Goal: Task Accomplishment & Management: Use online tool/utility

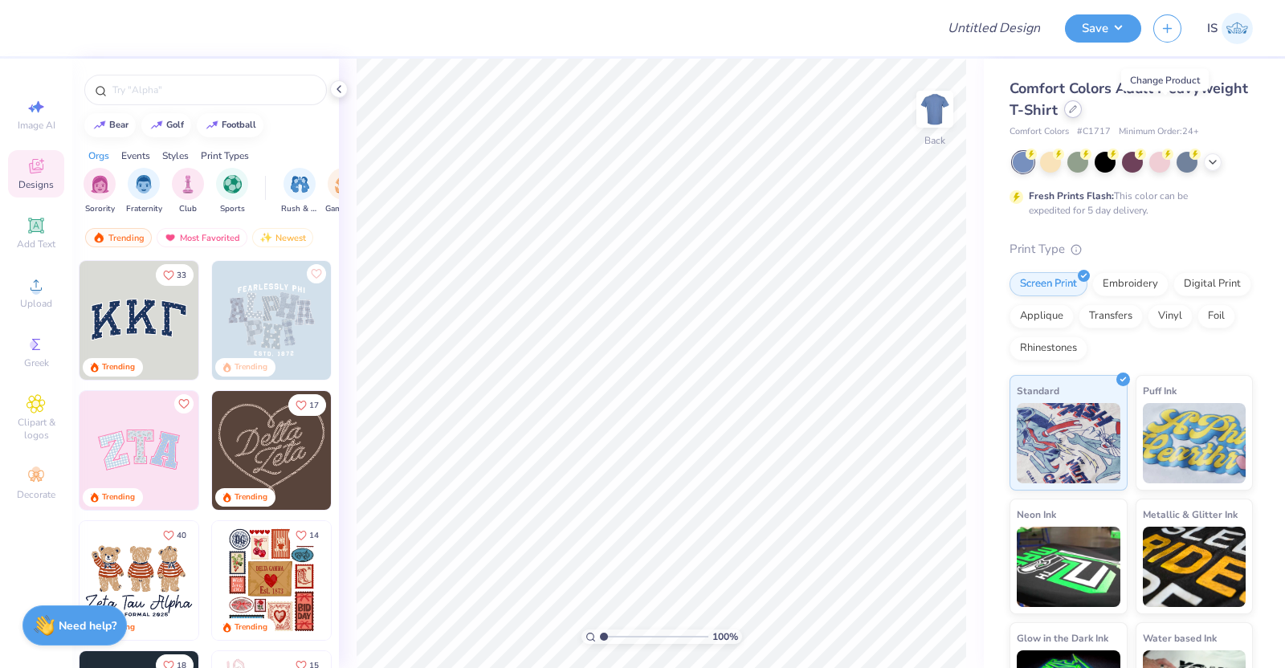
click at [1077, 112] on icon at bounding box center [1073, 109] width 8 height 8
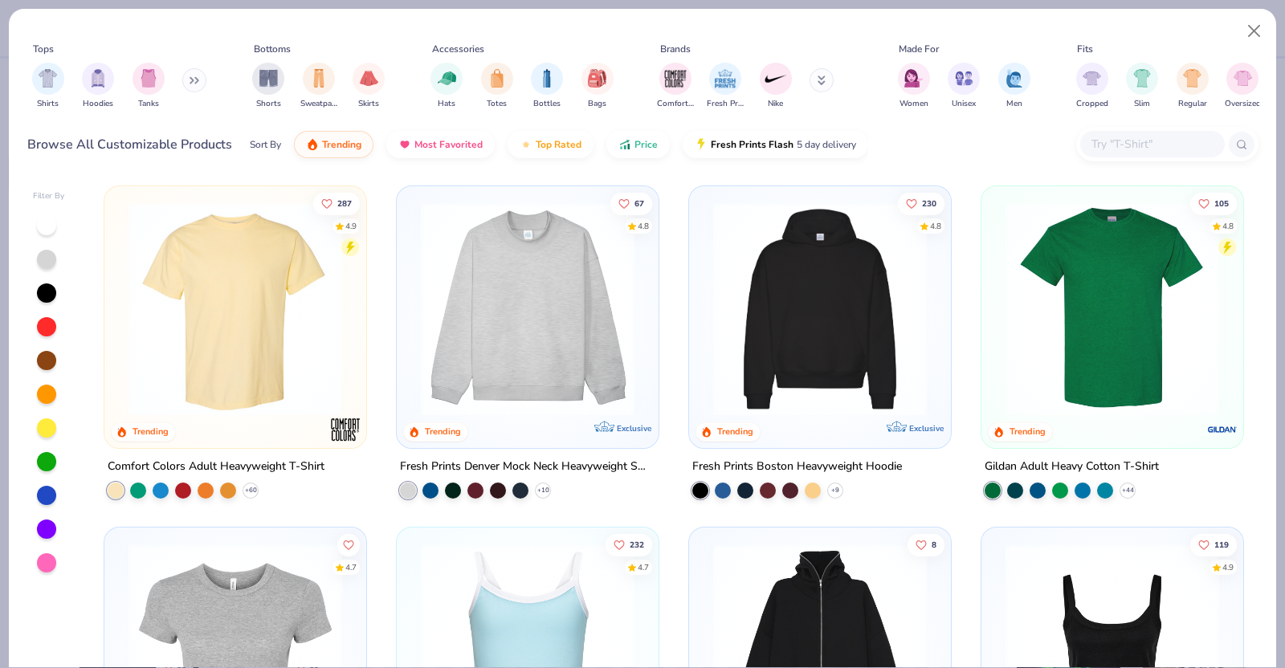
click at [1136, 142] on input "text" at bounding box center [1152, 144] width 124 height 18
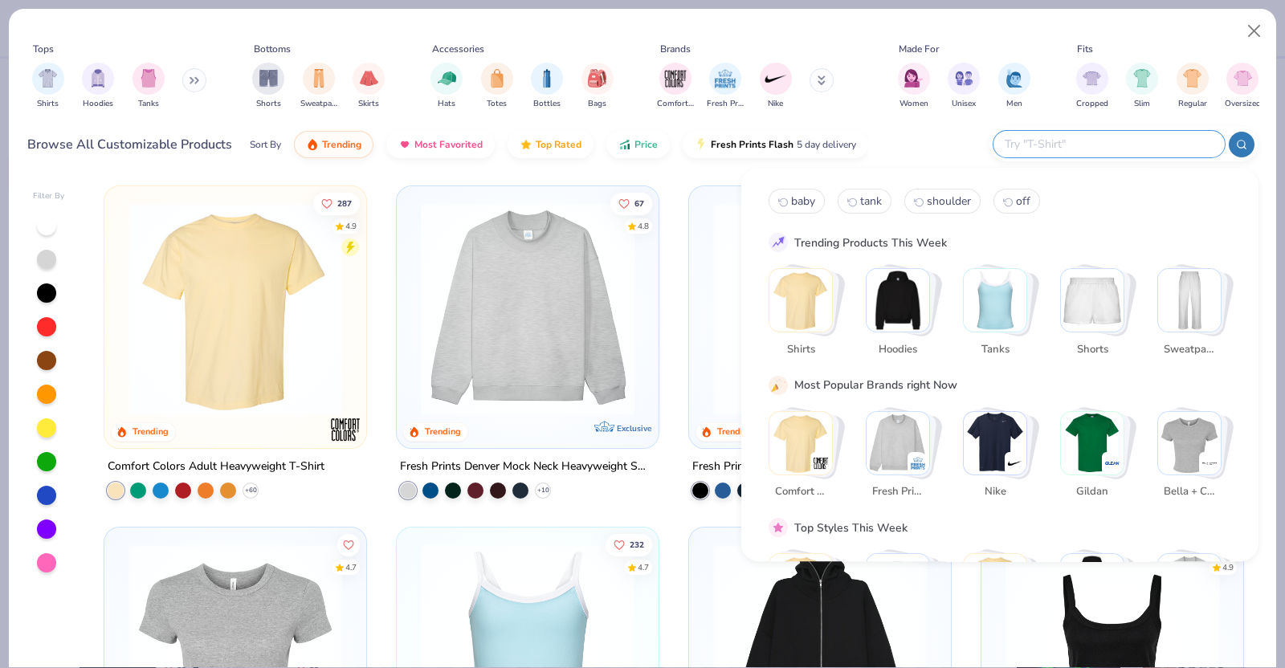
click at [1196, 460] on img "Stack Card Button Bella + Canvas" at bounding box center [1190, 443] width 63 height 63
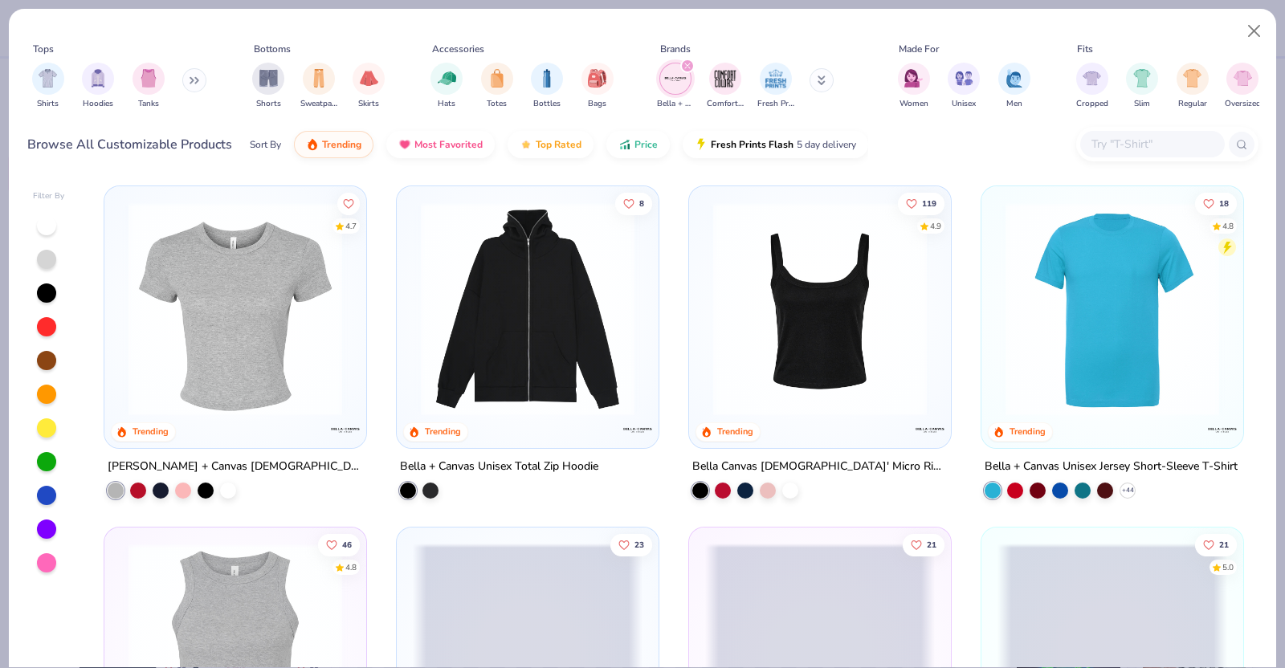
click at [321, 351] on img at bounding box center [236, 309] width 230 height 214
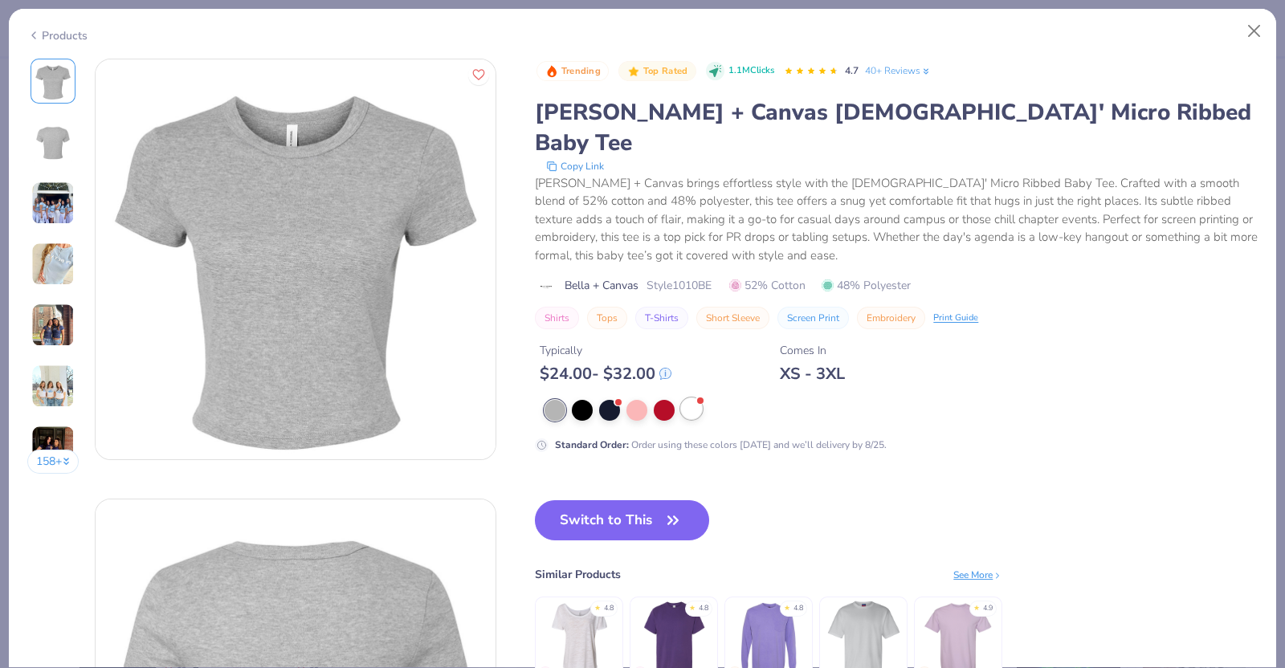
click at [696, 399] on div at bounding box center [691, 409] width 21 height 21
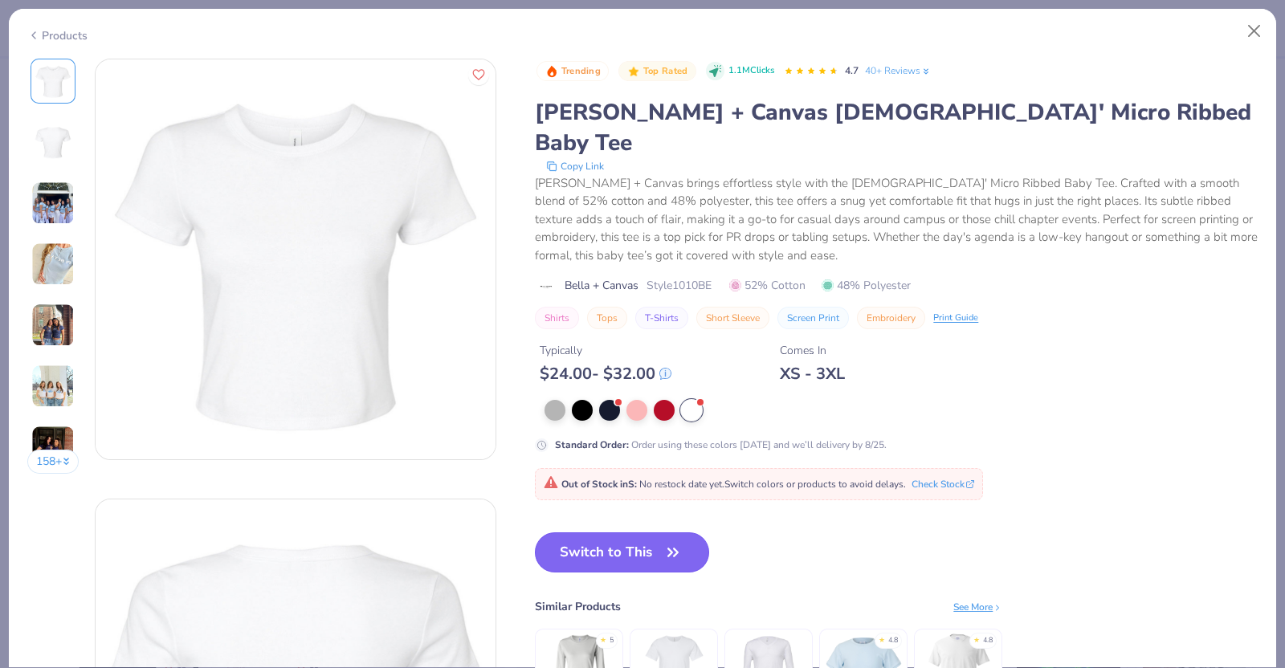
click at [656, 533] on button "Switch to This" at bounding box center [622, 553] width 174 height 40
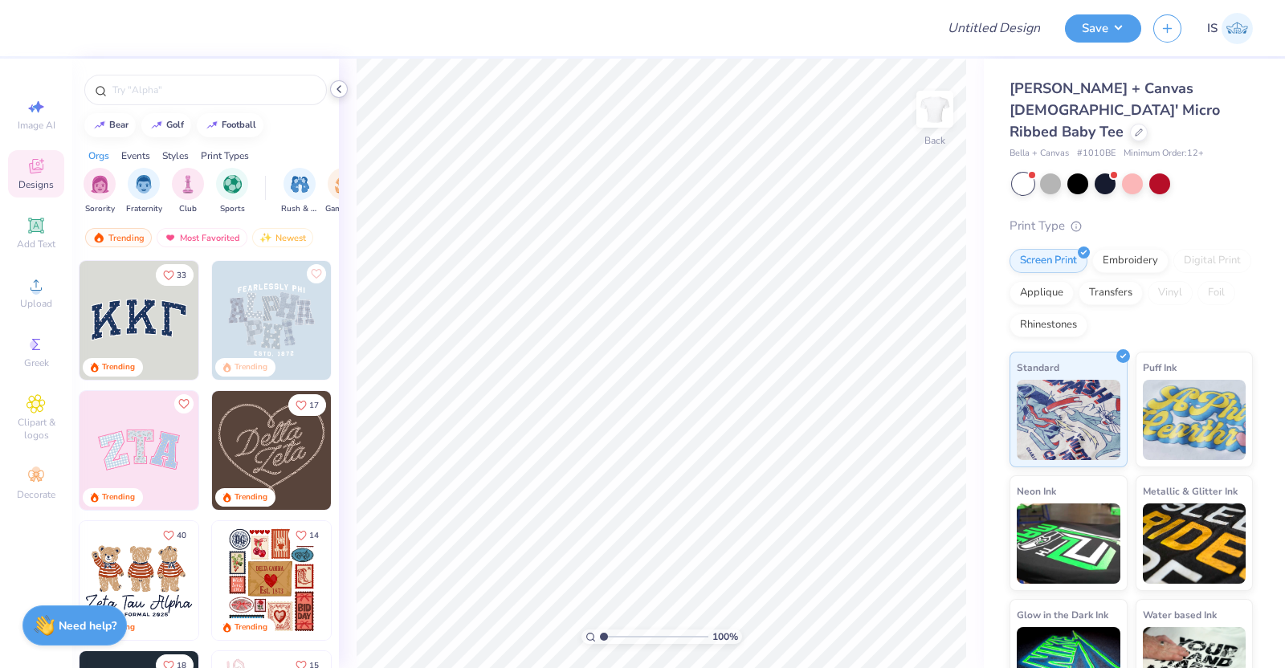
click at [341, 87] on icon at bounding box center [339, 89] width 13 height 13
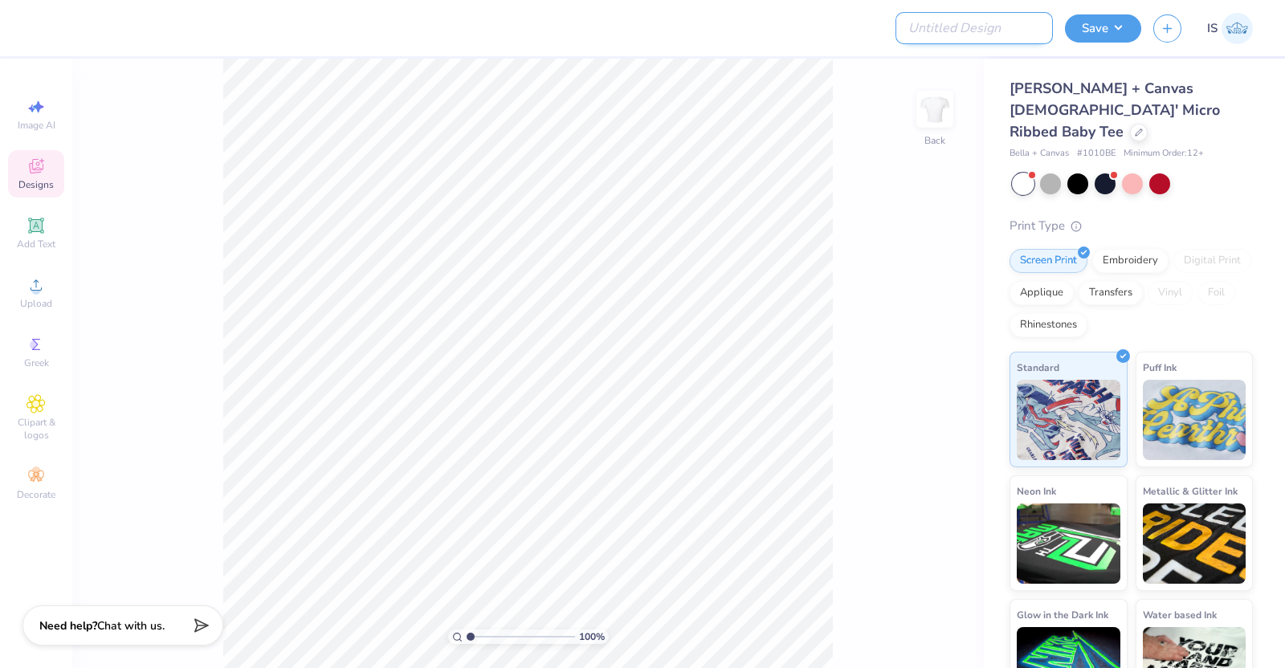
click at [982, 26] on input "Design Title" at bounding box center [974, 28] width 157 height 32
type input "Values Day Design 2"
click at [1101, 32] on button "Save" at bounding box center [1103, 26] width 76 height 28
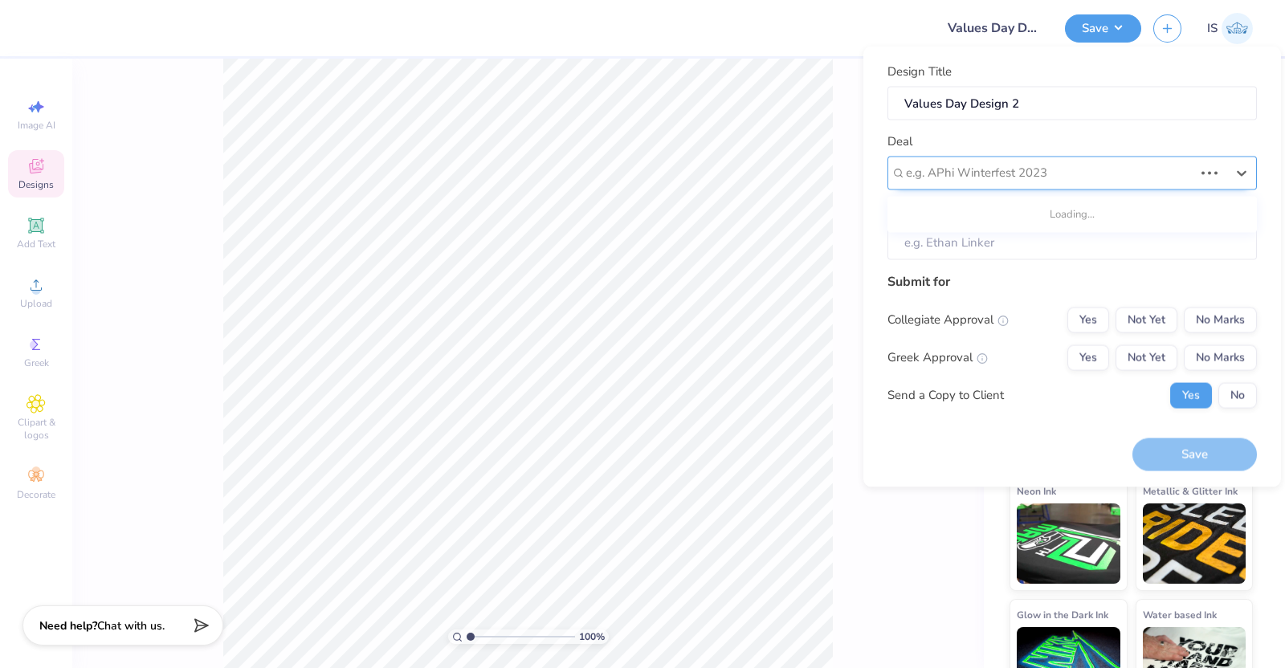
click at [1024, 175] on div at bounding box center [1050, 173] width 288 height 22
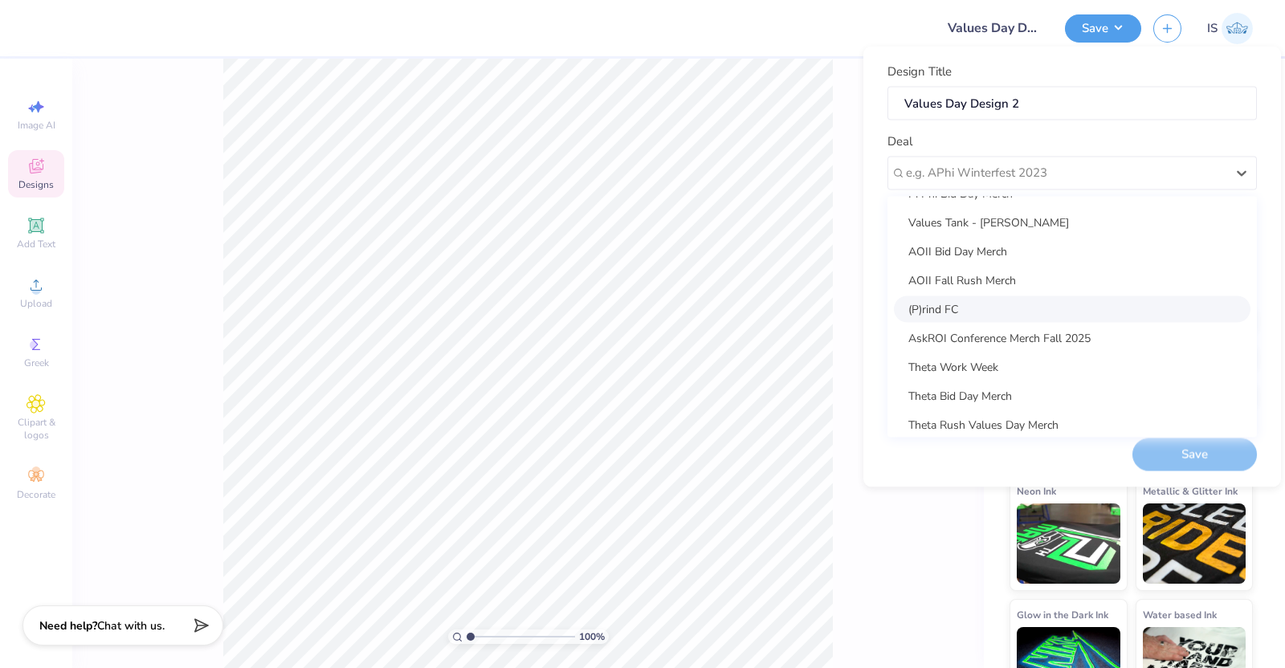
scroll to position [202, 0]
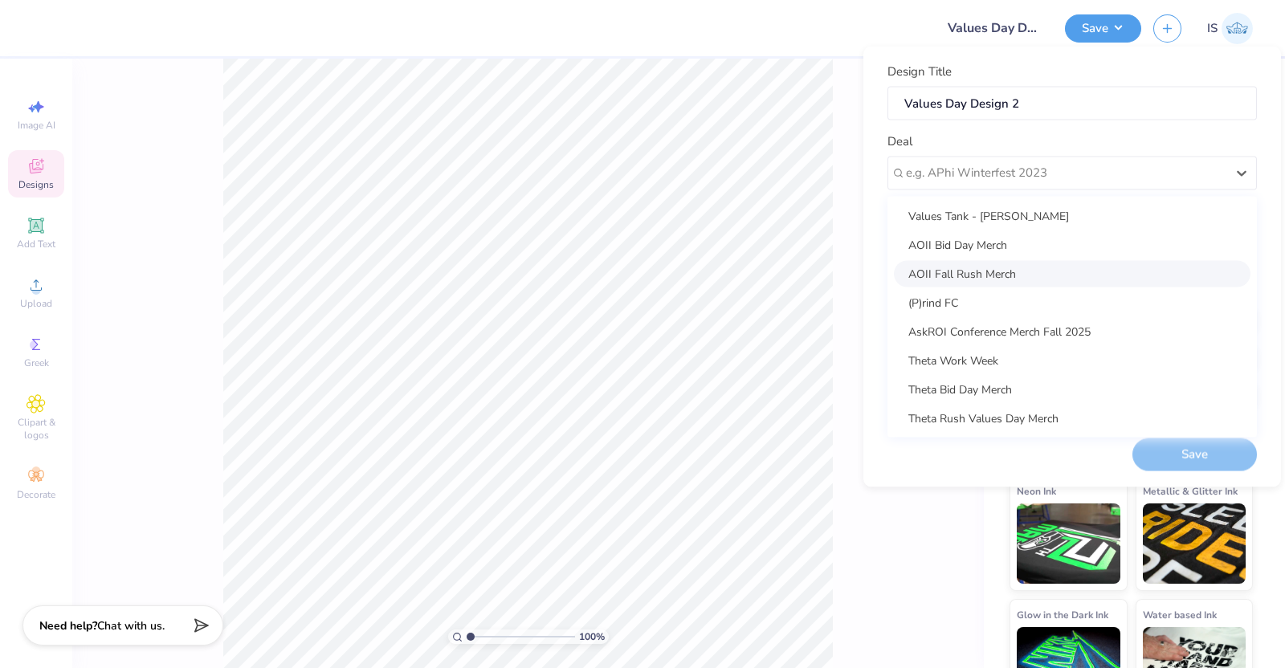
click at [1039, 271] on div "AOII Fall Rush Merch" at bounding box center [1072, 273] width 357 height 27
type input "[PERSON_NAME]"
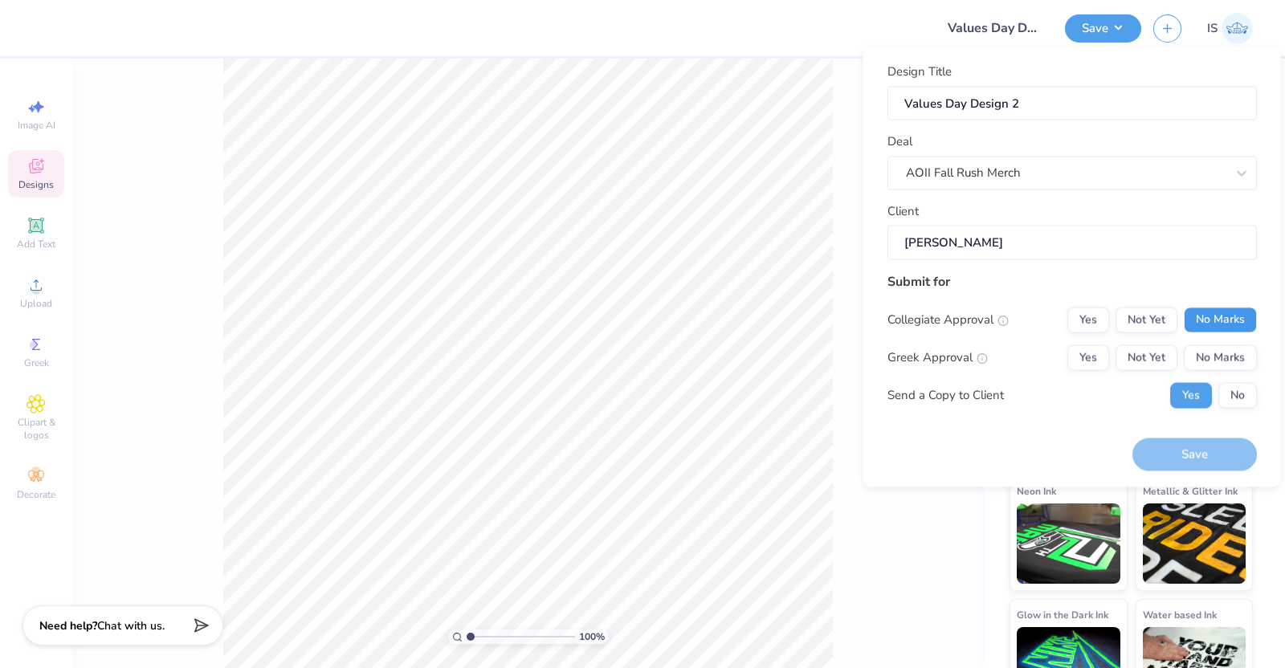
click at [1247, 318] on button "No Marks" at bounding box center [1220, 320] width 73 height 26
click at [1242, 347] on button "No Marks" at bounding box center [1220, 358] width 73 height 26
click at [1240, 399] on button "No" at bounding box center [1238, 395] width 39 height 26
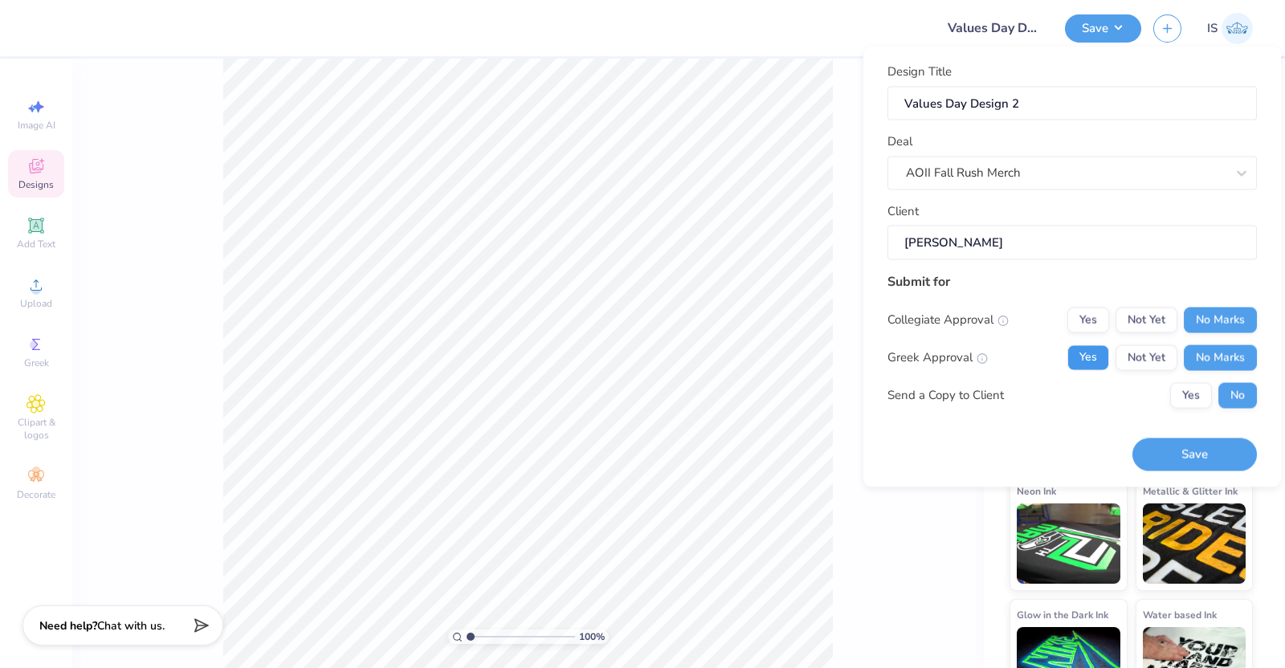
click at [1083, 355] on button "Yes" at bounding box center [1089, 358] width 42 height 26
click at [1236, 359] on button "No Marks" at bounding box center [1220, 358] width 73 height 26
click at [1168, 359] on button "Not Yet" at bounding box center [1147, 358] width 62 height 26
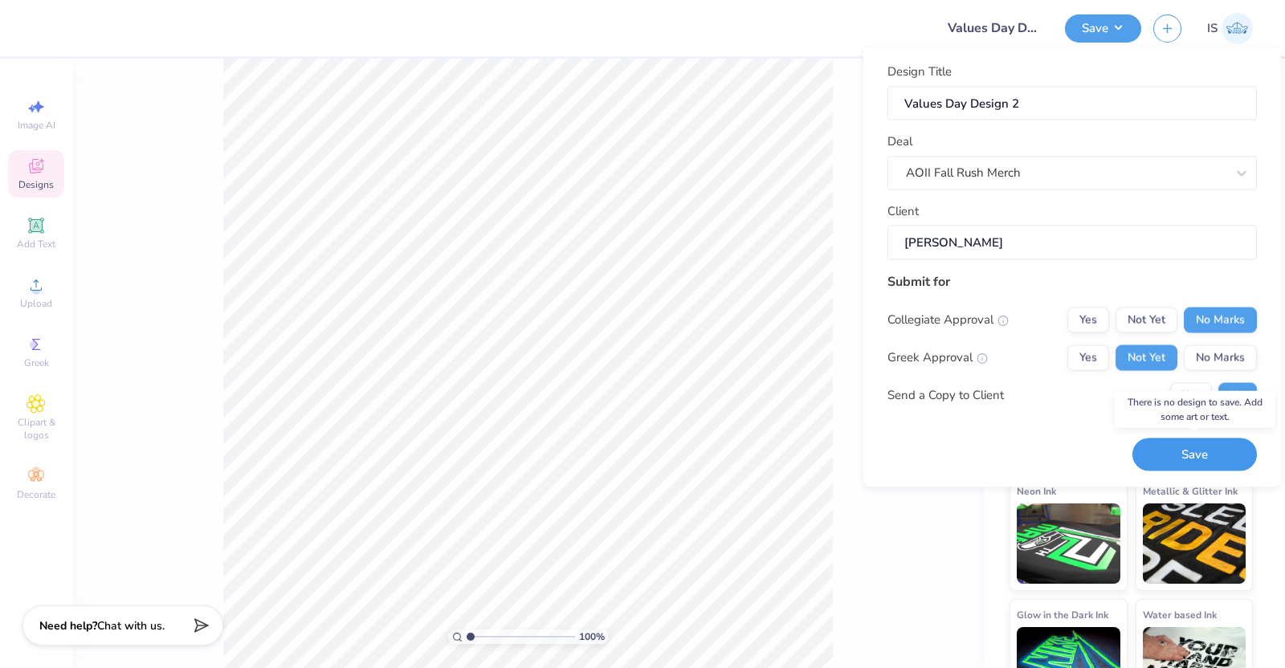
click at [1204, 448] on button "Save" at bounding box center [1195, 455] width 125 height 33
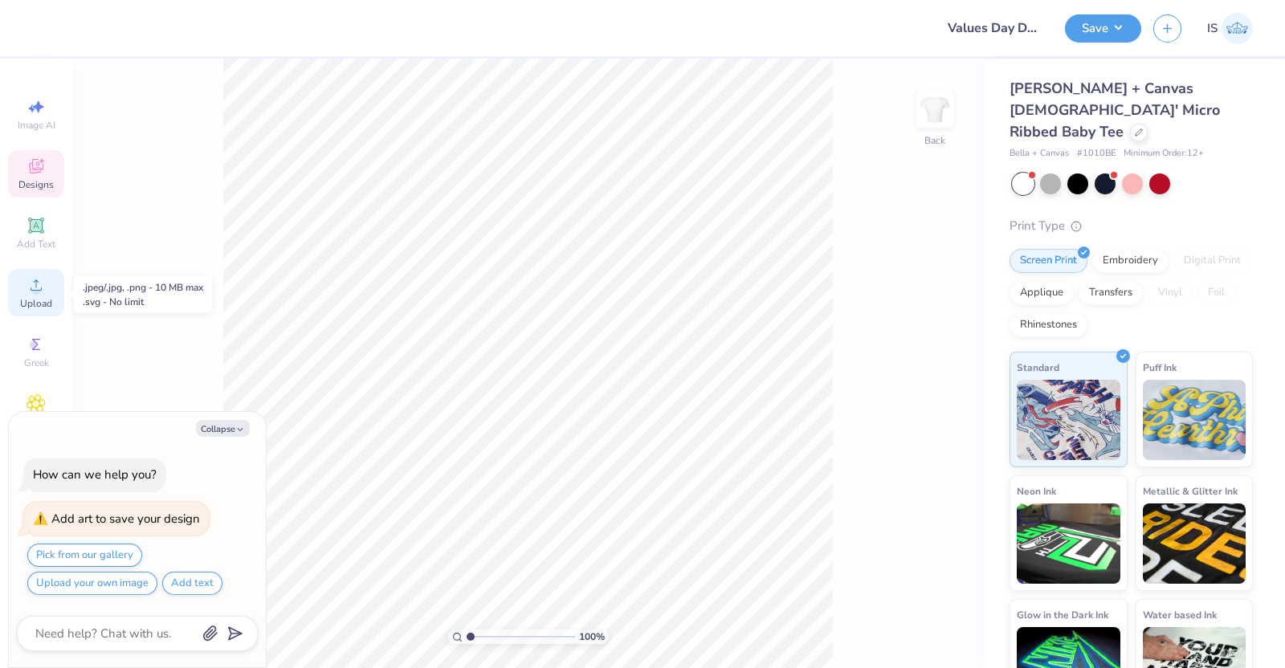
click at [28, 304] on span "Upload" at bounding box center [36, 303] width 32 height 13
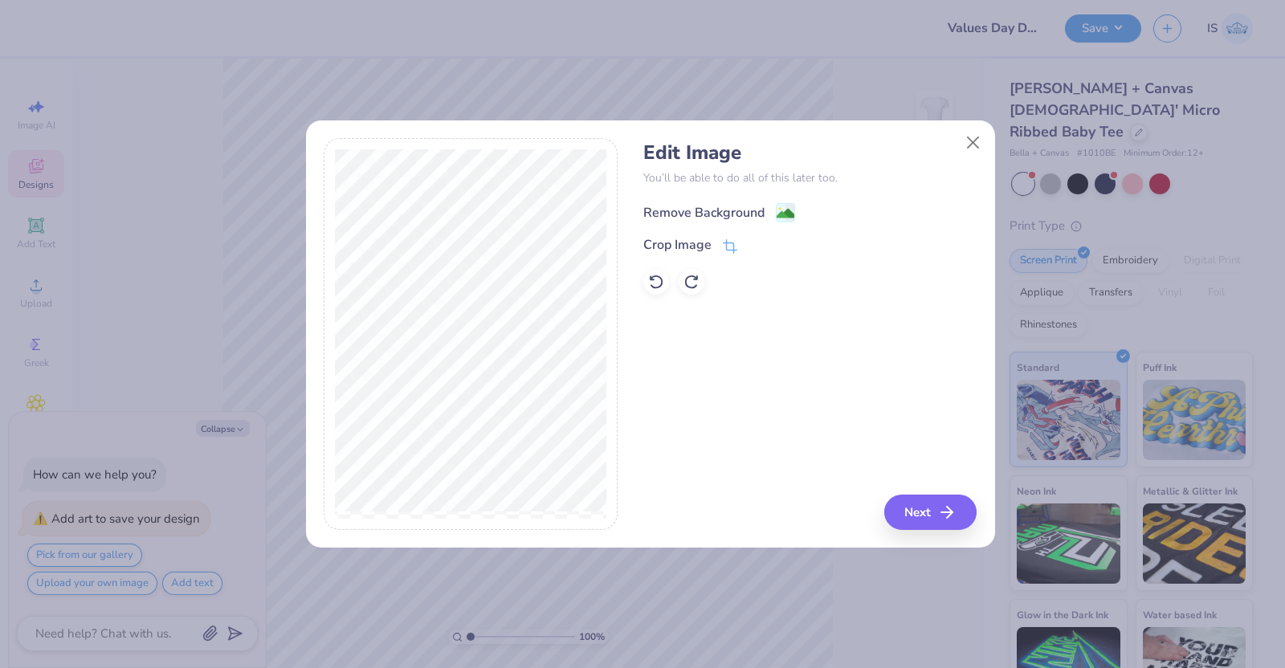
click at [764, 215] on div "Remove Background" at bounding box center [720, 212] width 152 height 20
click at [946, 526] on button "Next" at bounding box center [933, 512] width 92 height 35
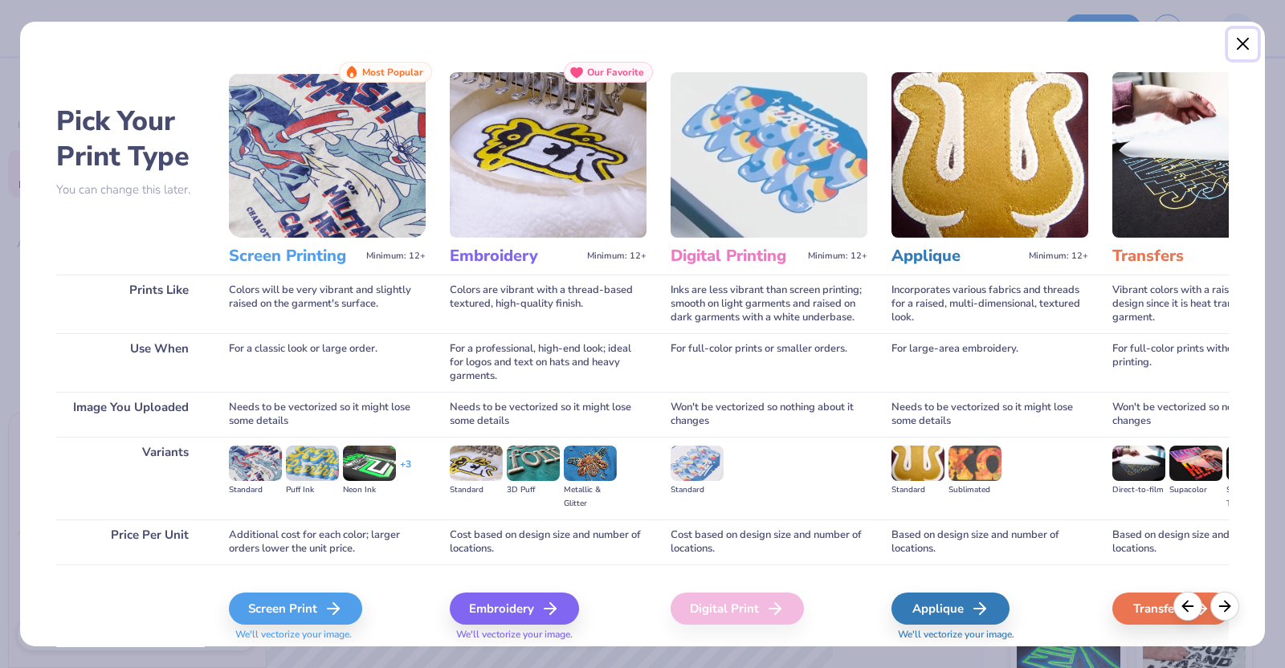
click at [1244, 43] on button "Close" at bounding box center [1243, 44] width 31 height 31
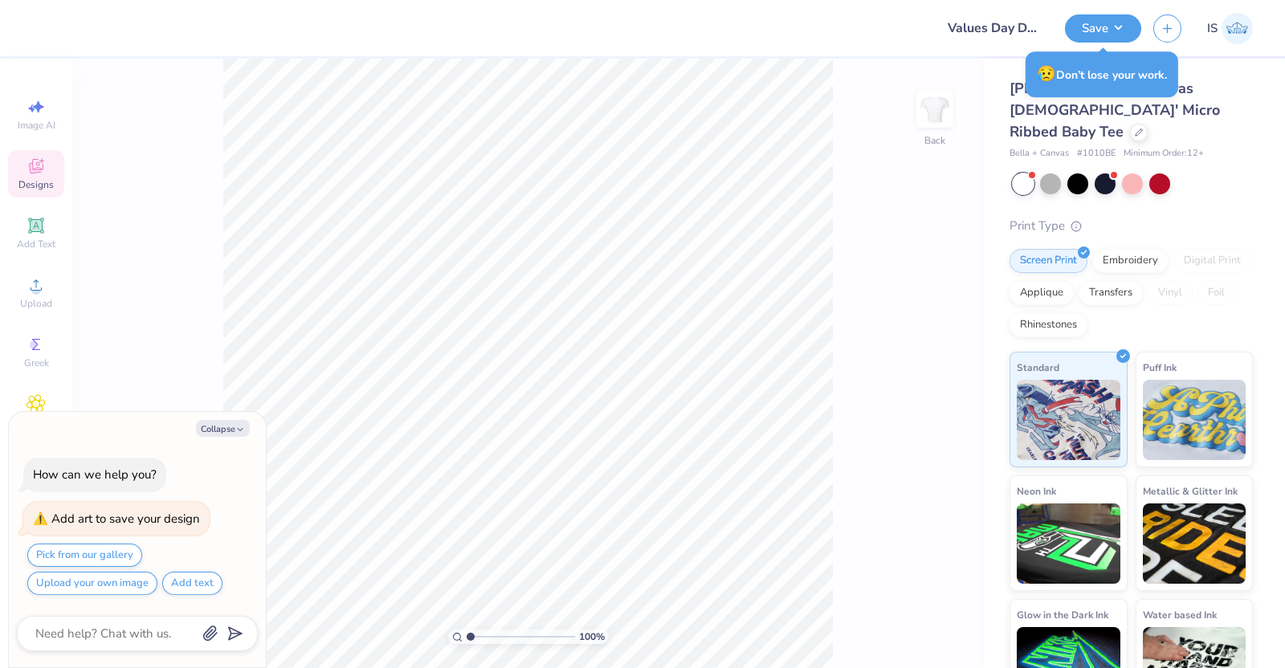
type textarea "x"
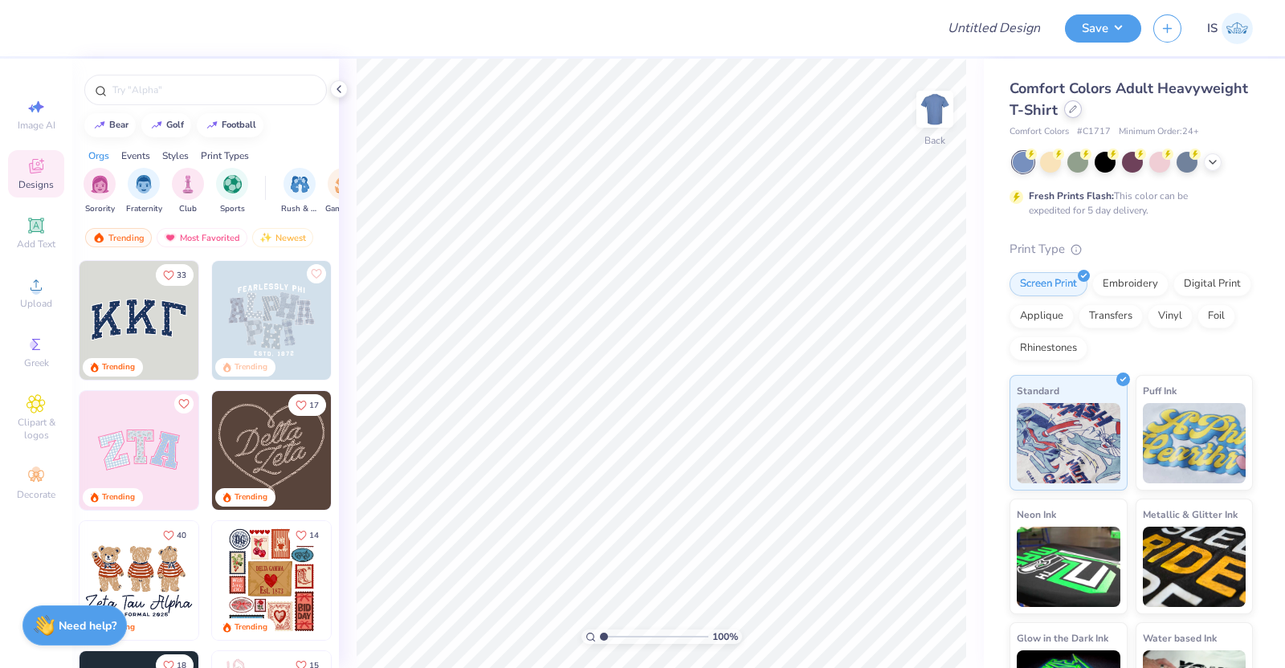
click at [1082, 110] on div at bounding box center [1074, 109] width 18 height 18
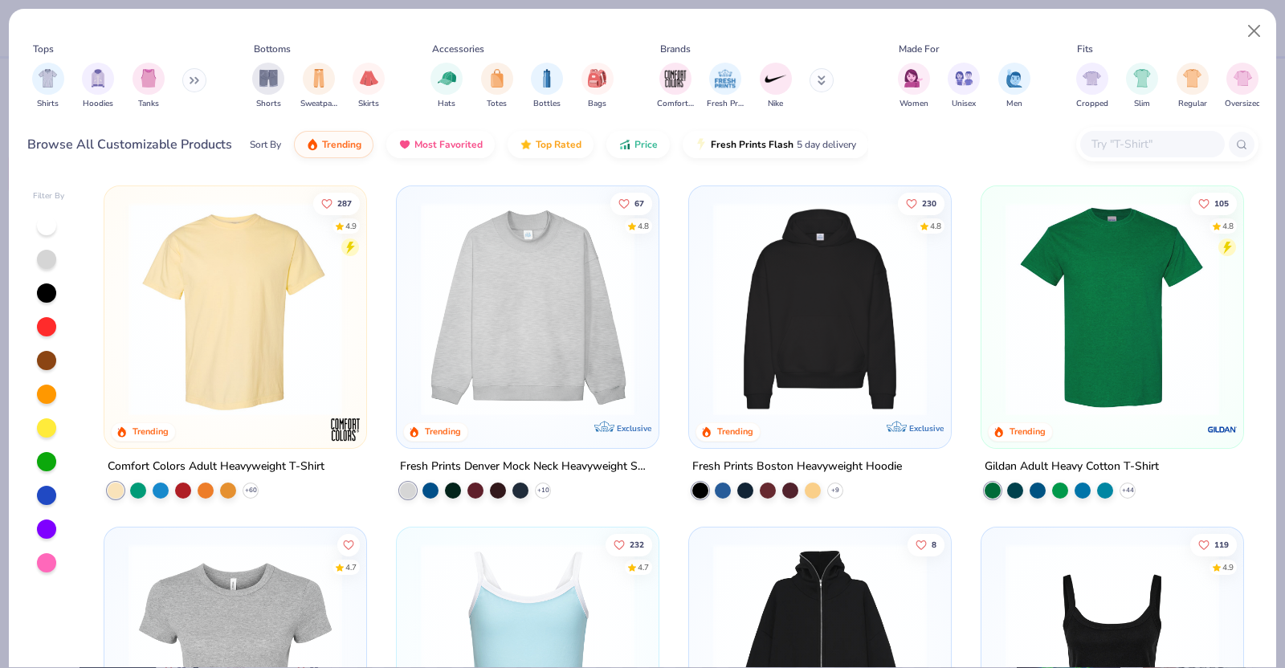
click at [1128, 135] on input "text" at bounding box center [1152, 144] width 124 height 18
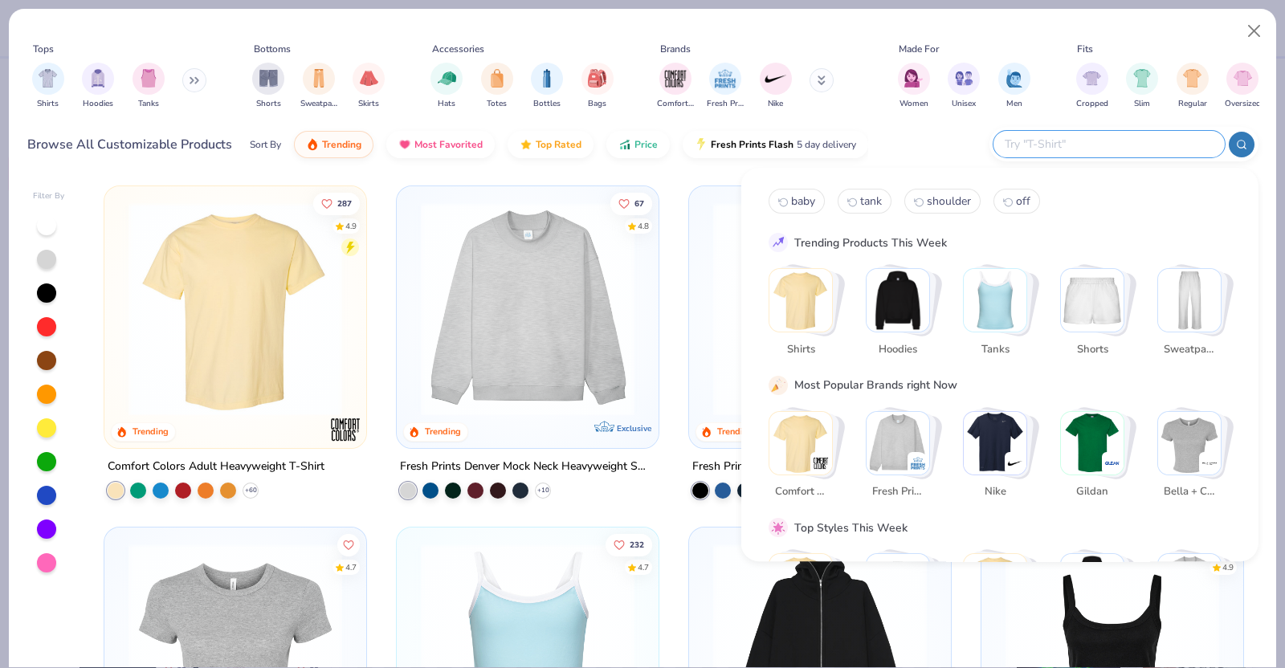
click at [1001, 301] on img "Stack Card Button Tanks" at bounding box center [995, 300] width 63 height 63
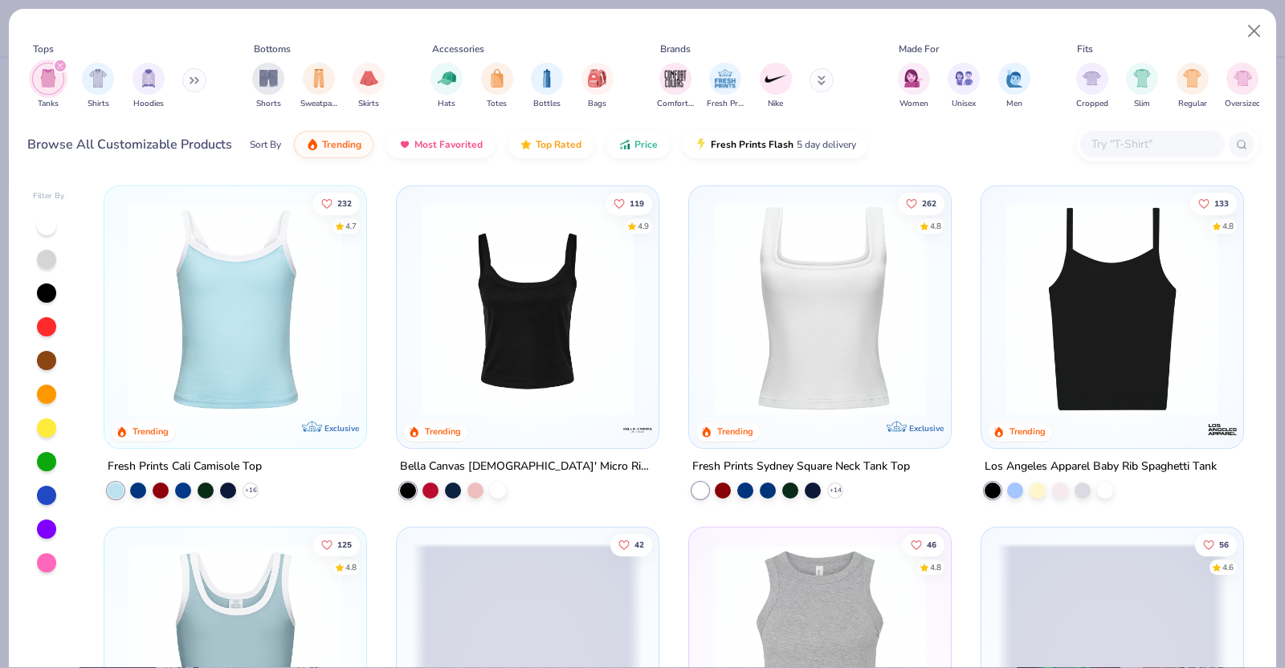
click at [316, 311] on img at bounding box center [236, 309] width 230 height 214
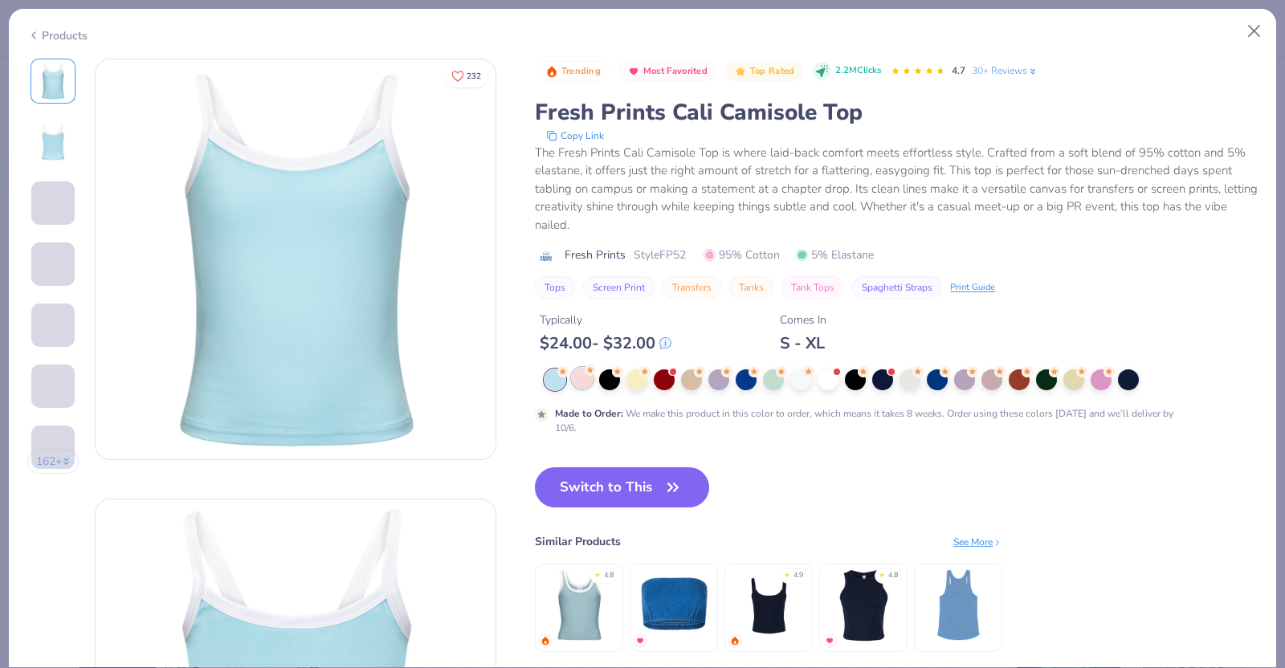
click at [585, 379] on div at bounding box center [582, 378] width 21 height 21
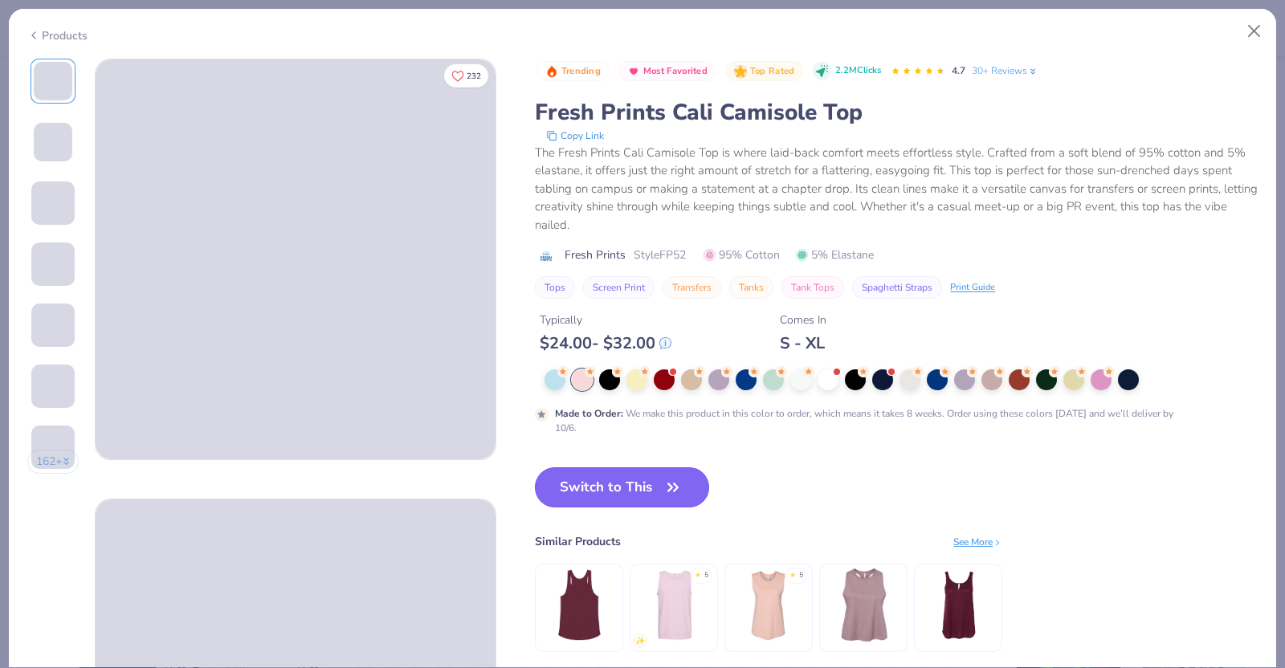
click at [617, 499] on button "Switch to This" at bounding box center [622, 488] width 174 height 40
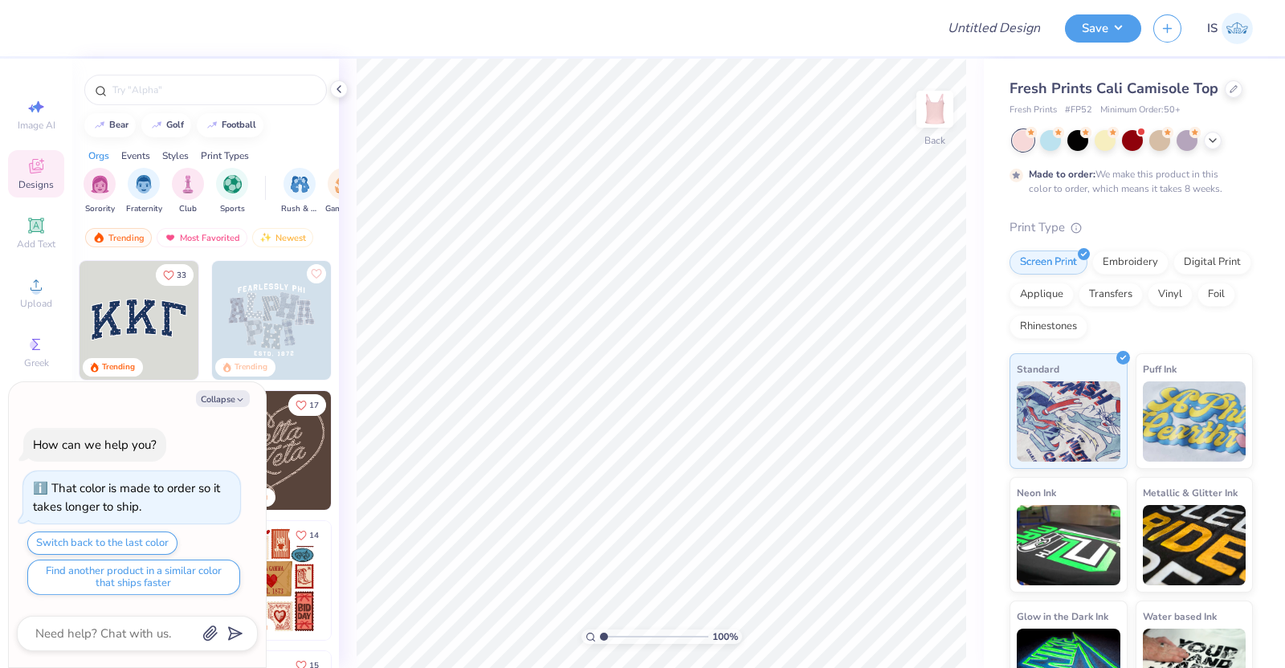
click at [349, 88] on div "100 % Back" at bounding box center [661, 364] width 645 height 610
click at [339, 92] on icon at bounding box center [339, 89] width 13 height 13
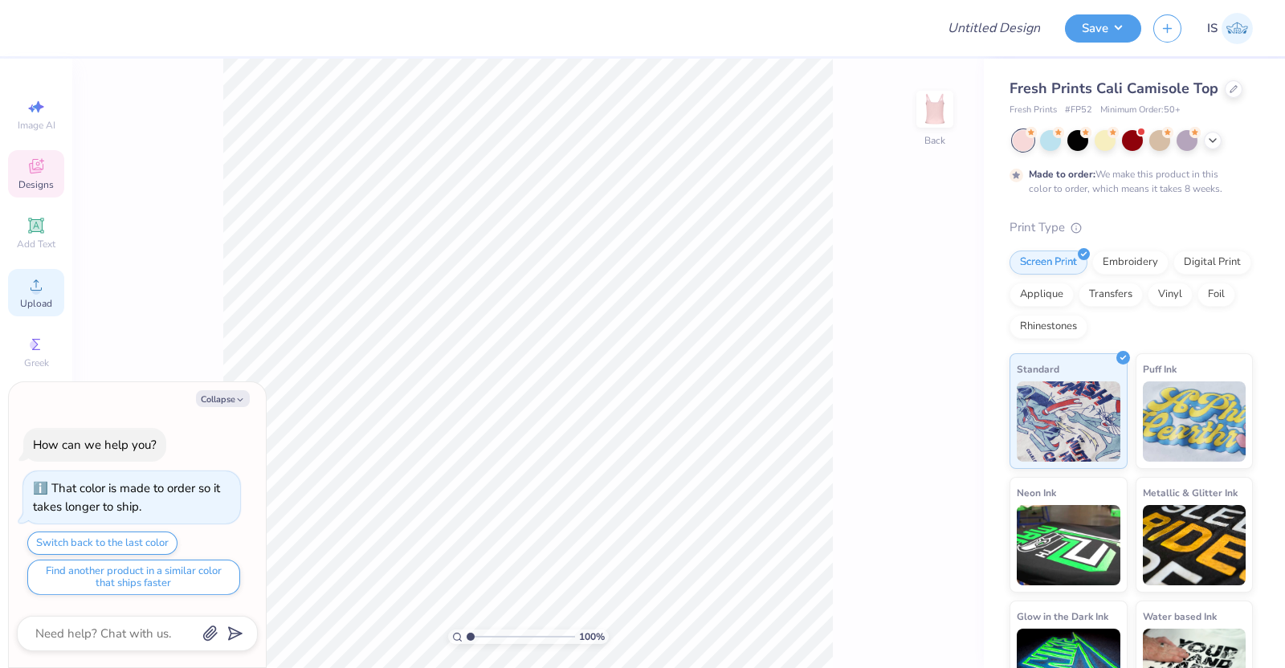
click at [48, 307] on span "Upload" at bounding box center [36, 303] width 32 height 13
click at [56, 307] on div "Upload" at bounding box center [36, 292] width 56 height 47
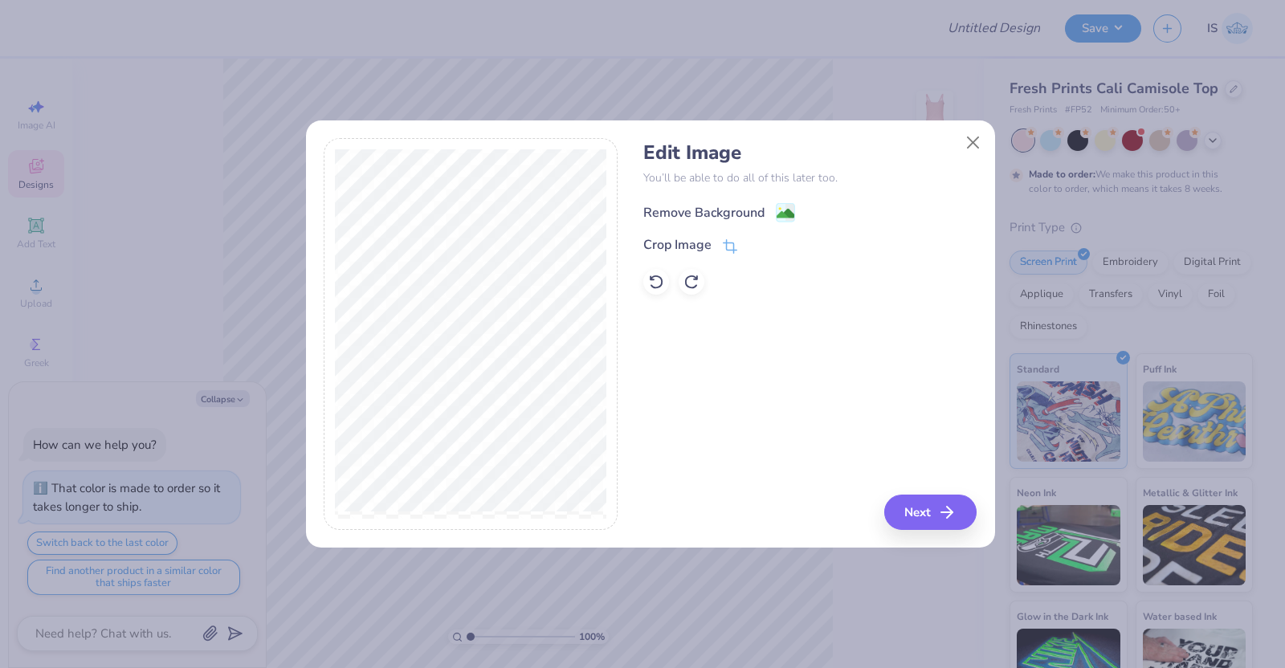
click at [770, 206] on div "Remove Background" at bounding box center [720, 212] width 152 height 20
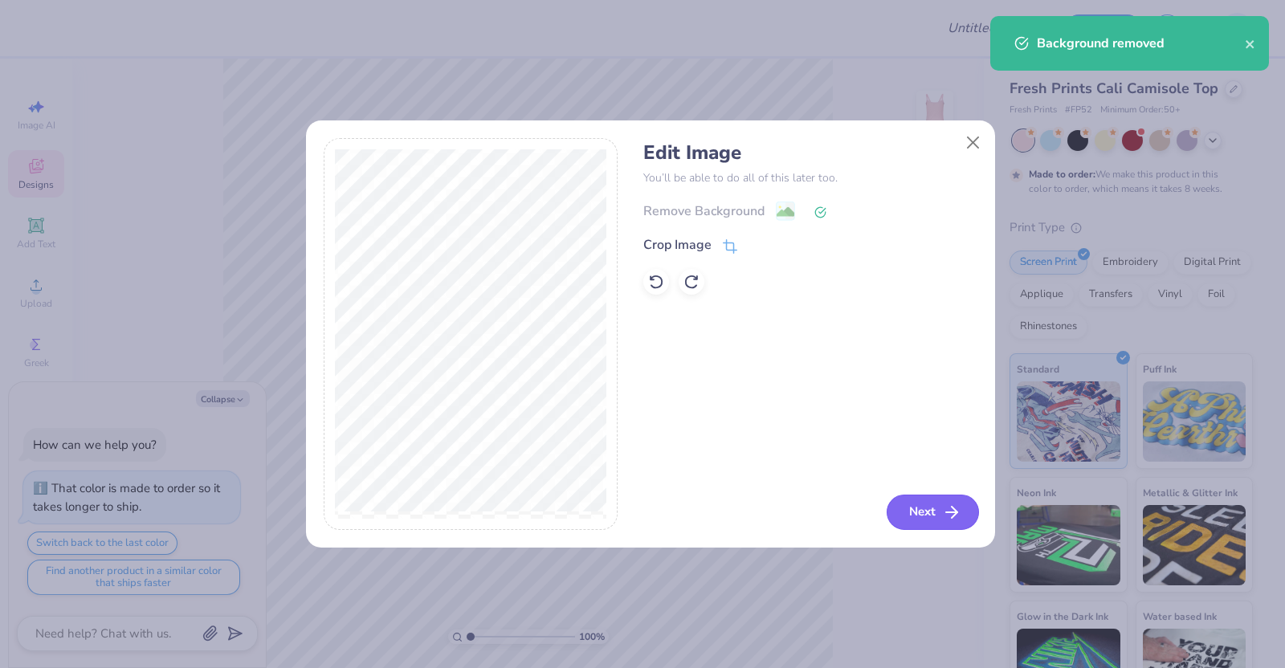
click at [945, 501] on button "Next" at bounding box center [933, 512] width 92 height 35
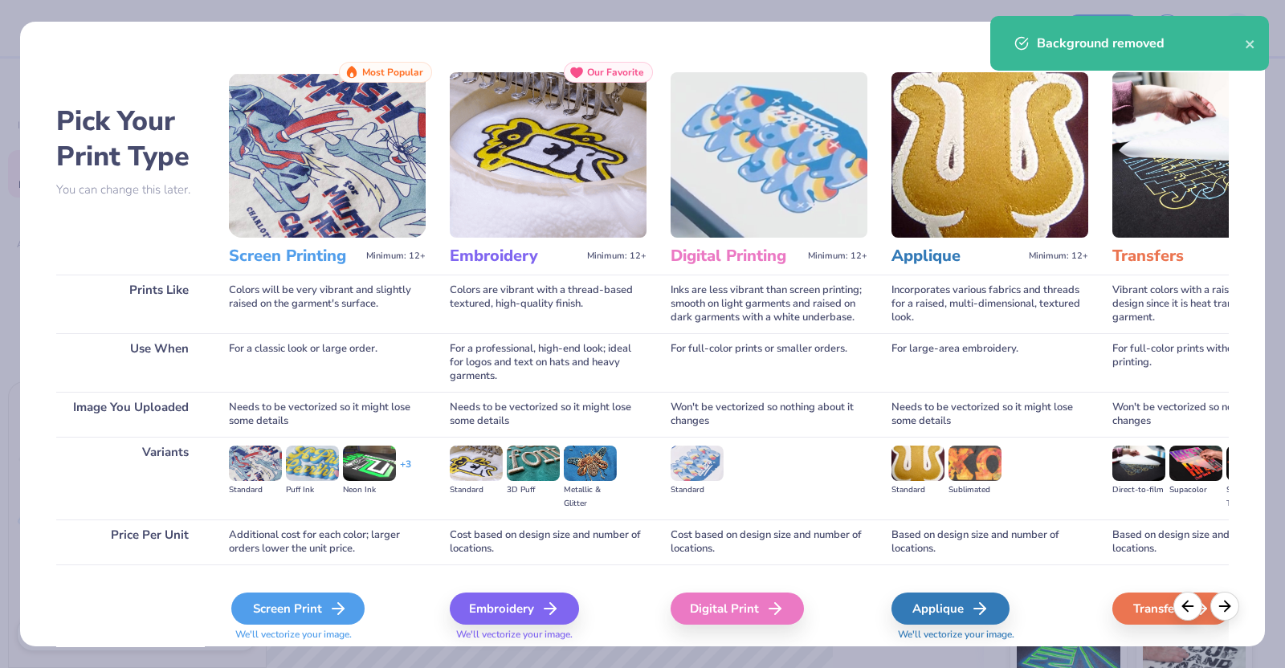
click at [301, 616] on div "Screen Print" at bounding box center [297, 609] width 133 height 32
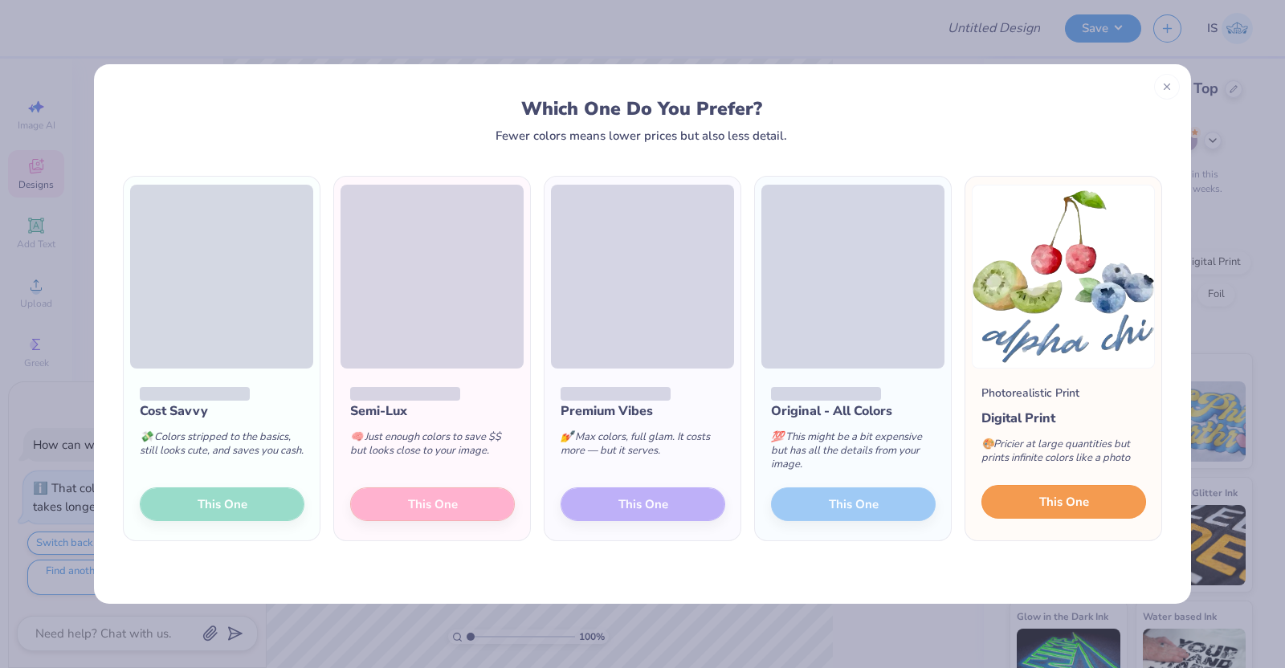
click at [1089, 502] on button "This One" at bounding box center [1064, 502] width 165 height 34
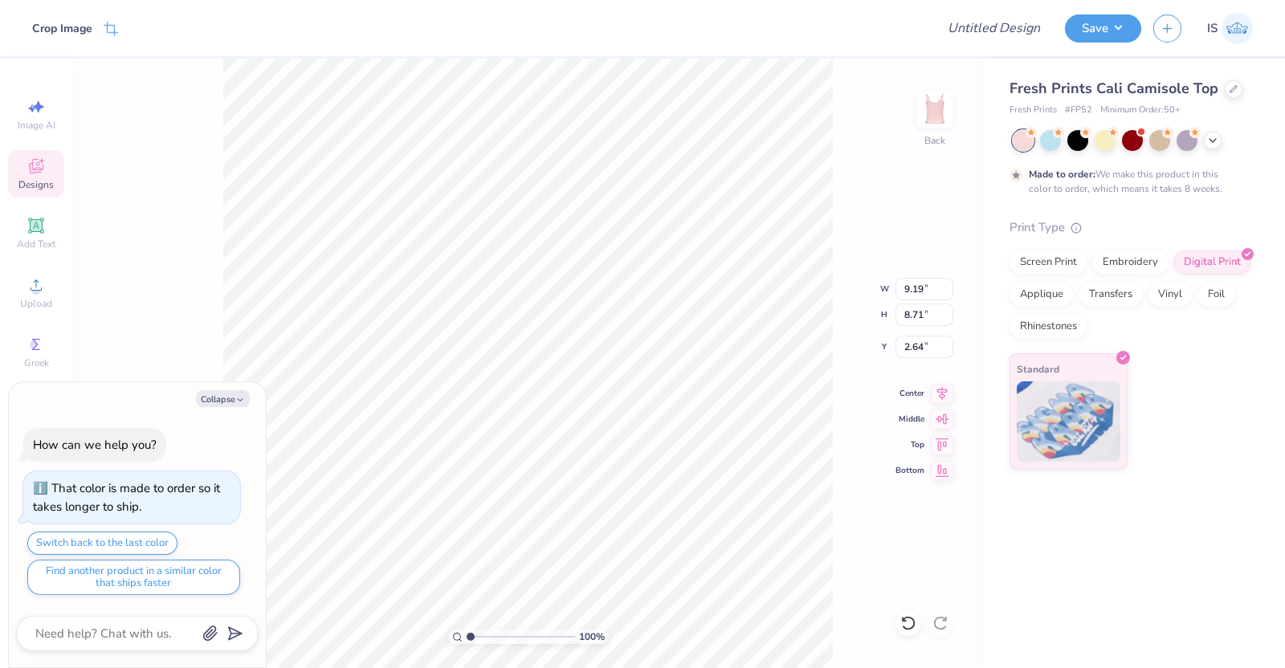
type textarea "x"
type input "5.76"
type input "5.46"
type input "5.90"
type textarea "x"
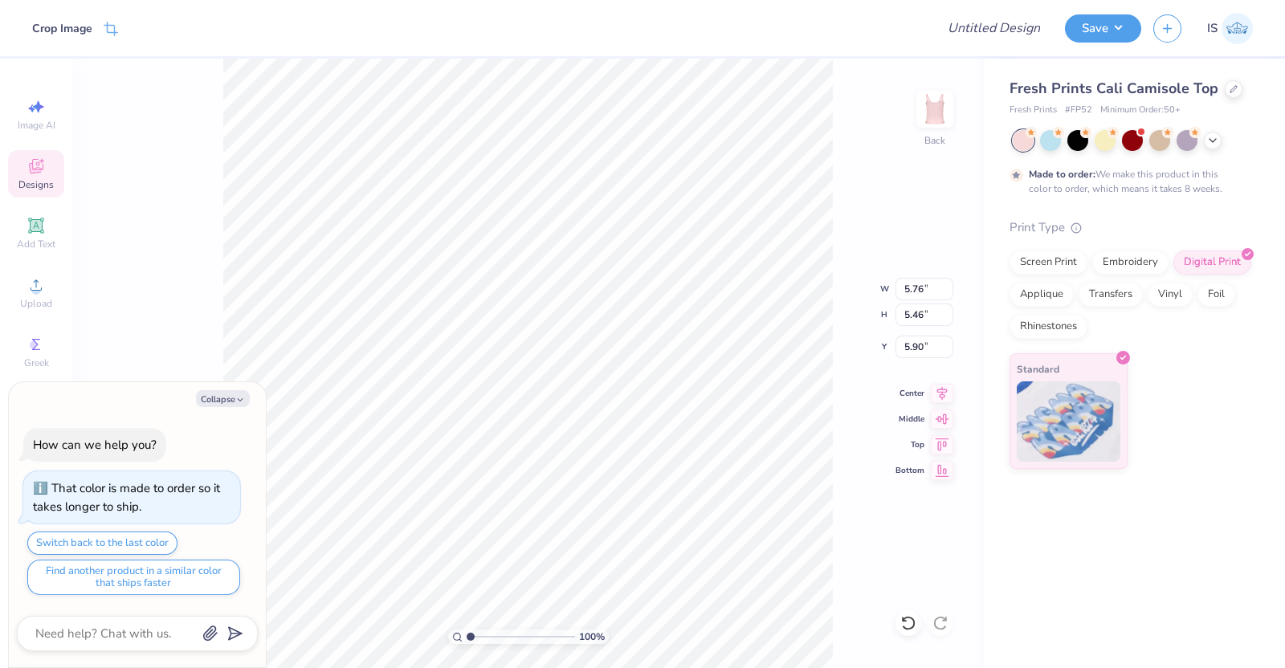
type input "1.54"
click at [1216, 137] on icon at bounding box center [1213, 139] width 13 height 13
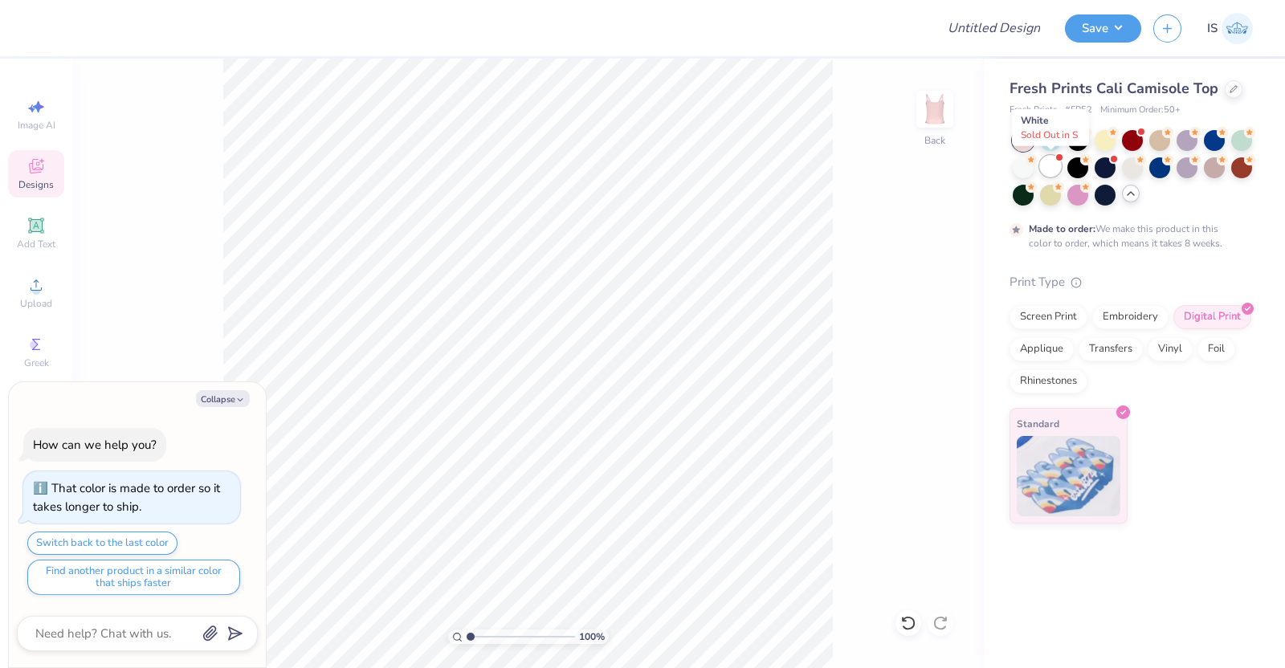
click at [1054, 167] on div at bounding box center [1050, 166] width 21 height 21
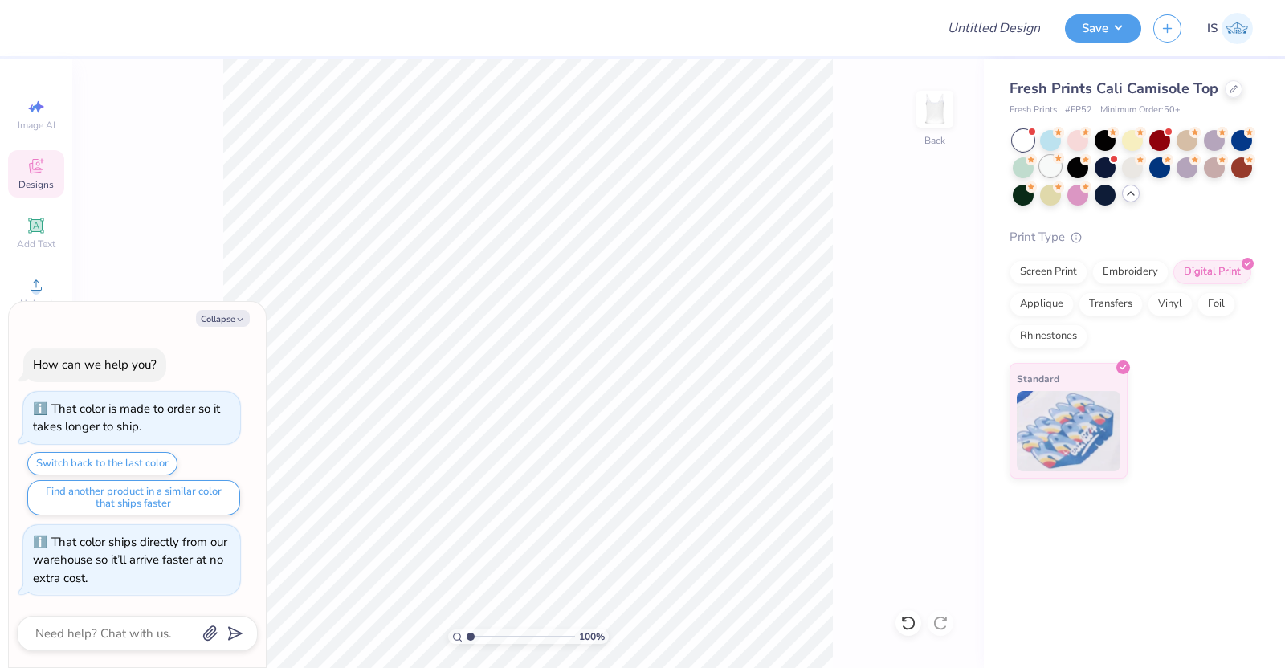
scroll to position [145, 0]
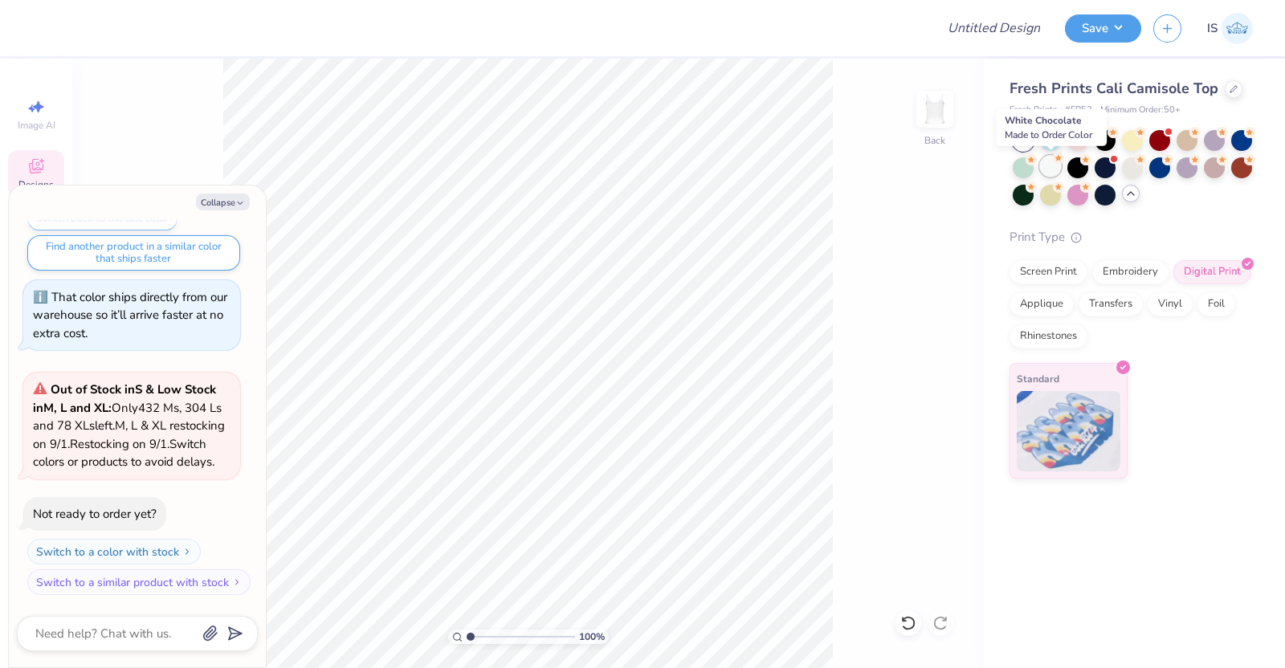
click at [1048, 166] on div at bounding box center [1050, 166] width 21 height 21
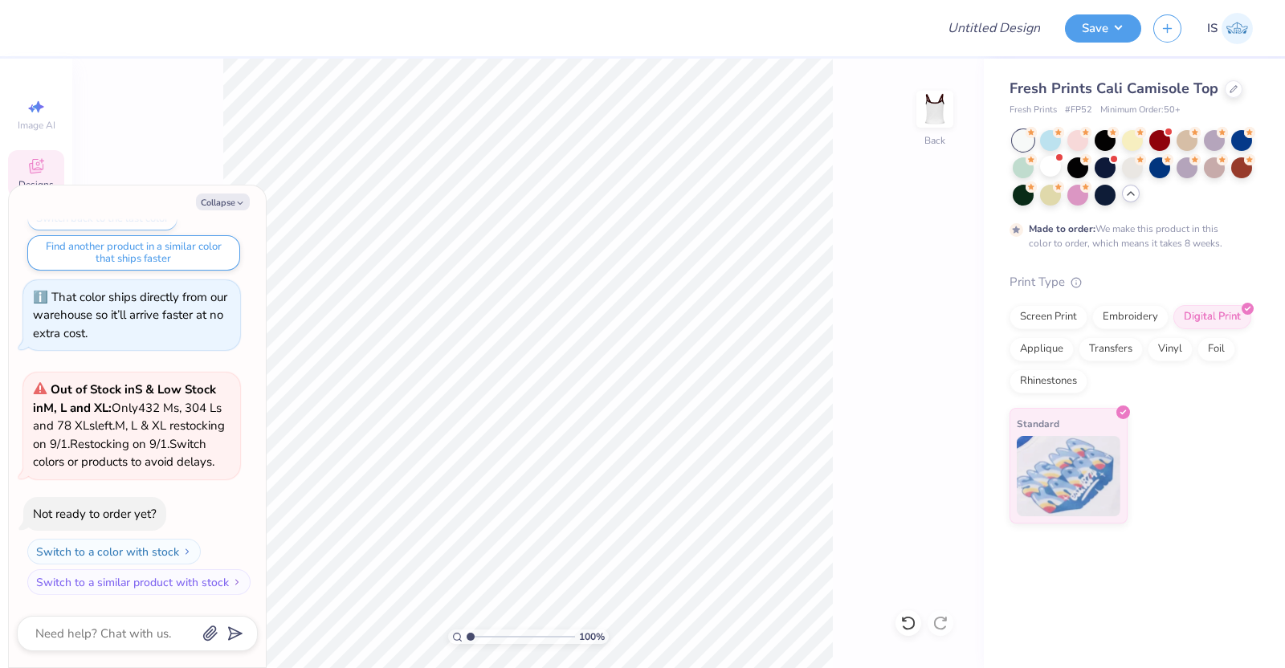
scroll to position [278, 0]
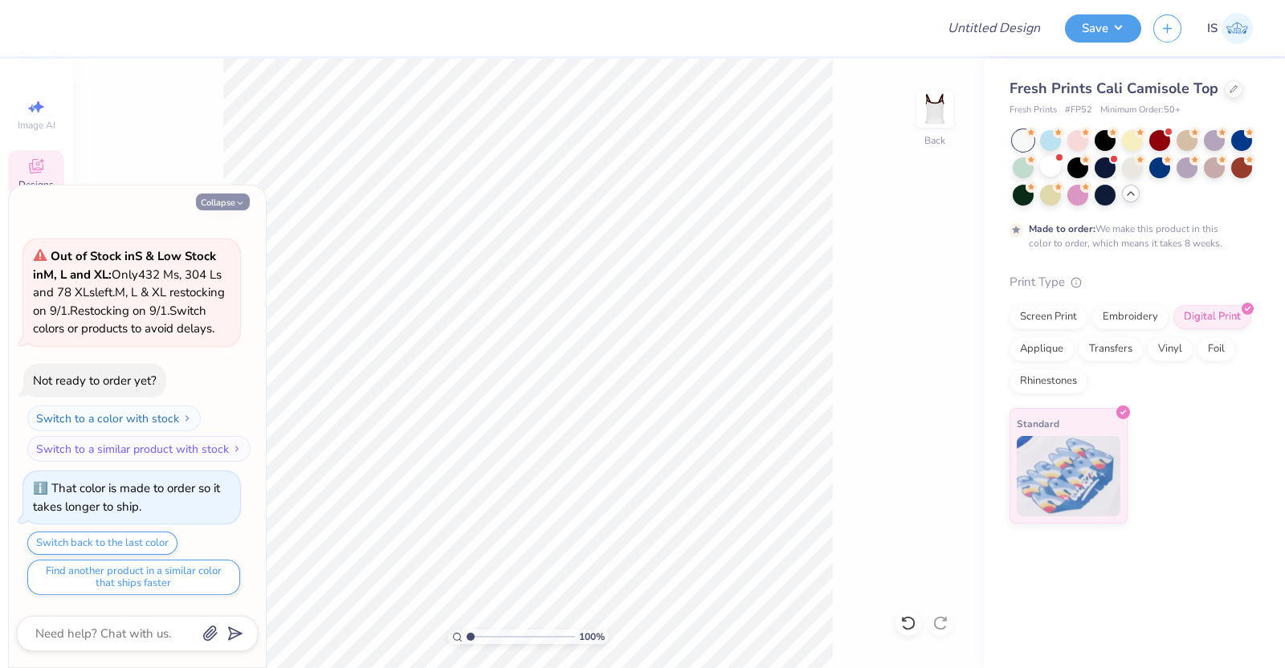
click at [231, 202] on button "Collapse" at bounding box center [223, 202] width 54 height 17
type textarea "x"
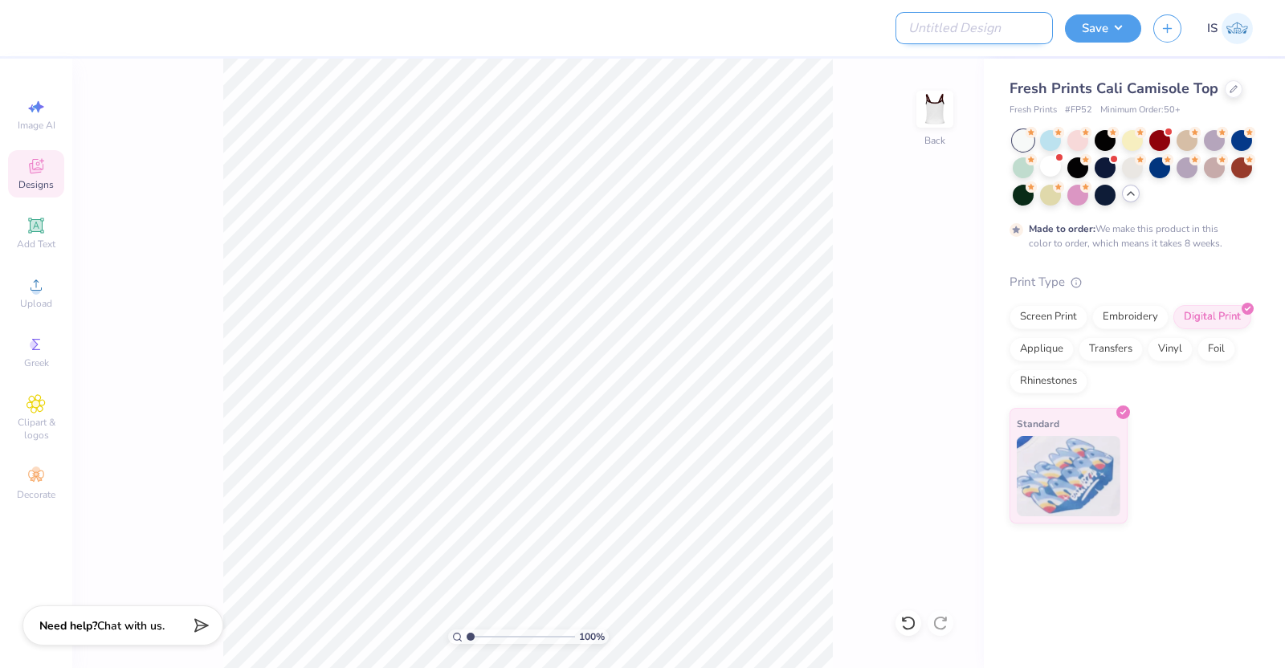
click at [1016, 22] on input "Design Title" at bounding box center [974, 28] width 157 height 32
type input "V"
type input "Bid Day Tank 2"
click at [1104, 33] on button "Save" at bounding box center [1103, 26] width 76 height 28
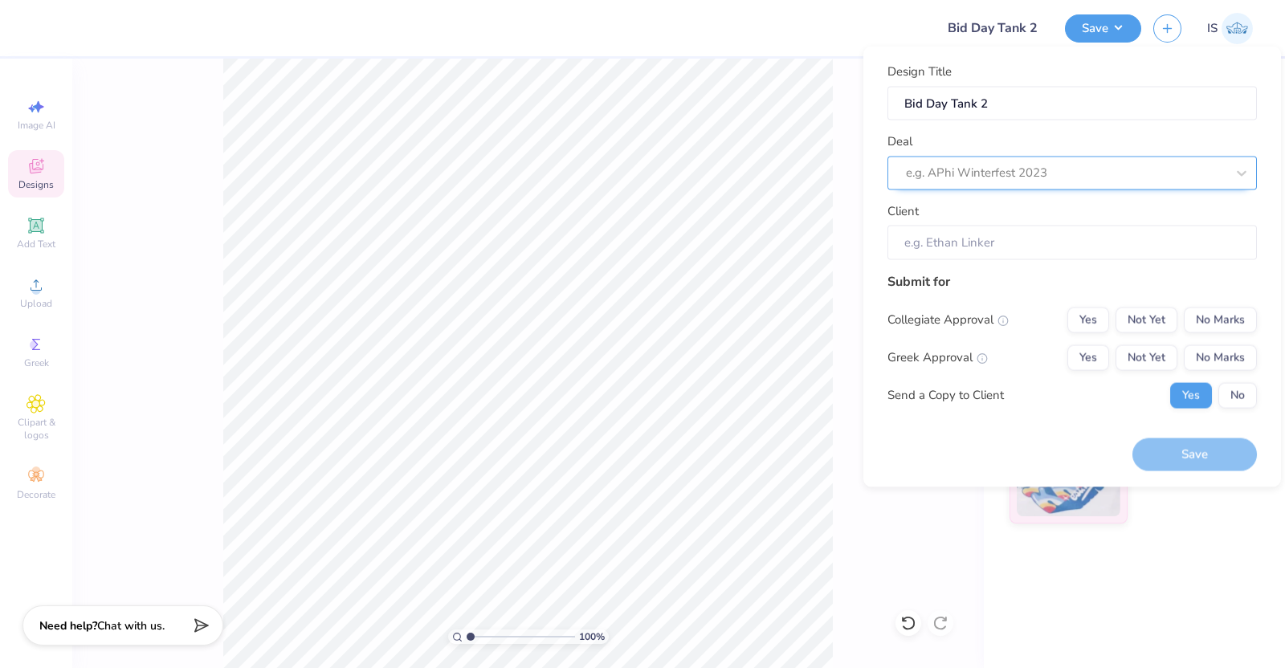
click at [1116, 161] on div "e.g. APhi Winterfest 2023" at bounding box center [1066, 173] width 323 height 25
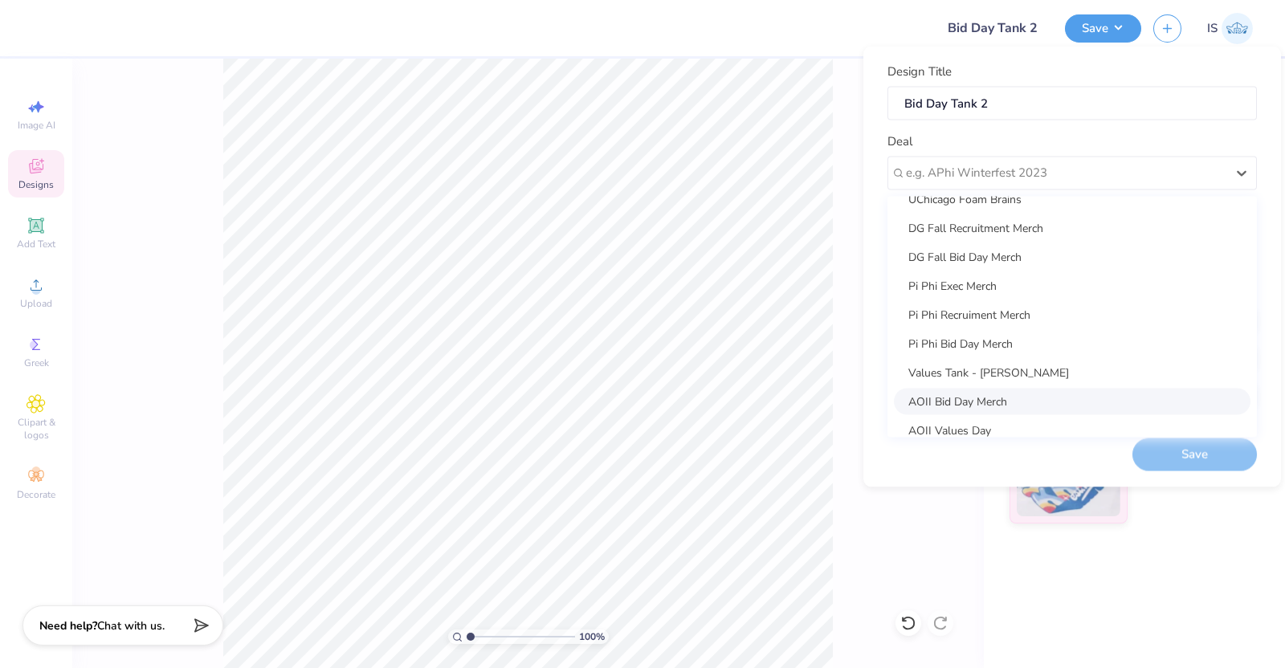
scroll to position [0, 0]
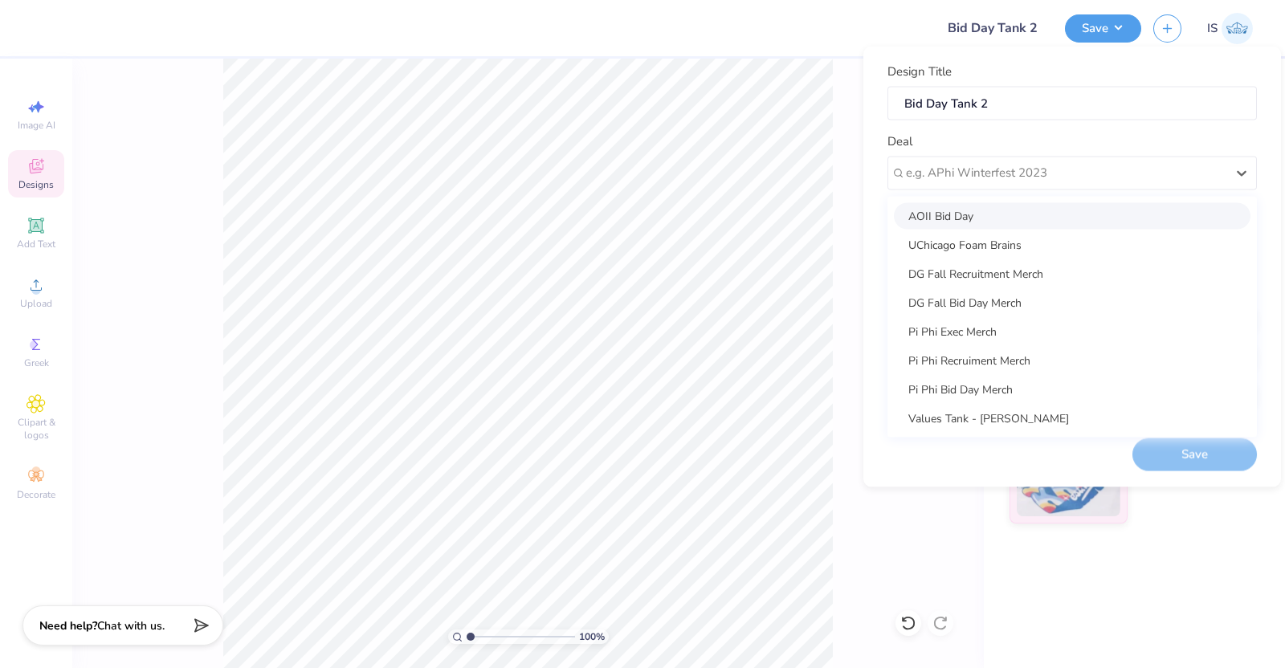
click at [1007, 215] on div "AOII Bid Day" at bounding box center [1072, 215] width 357 height 27
type input "[PERSON_NAME]"
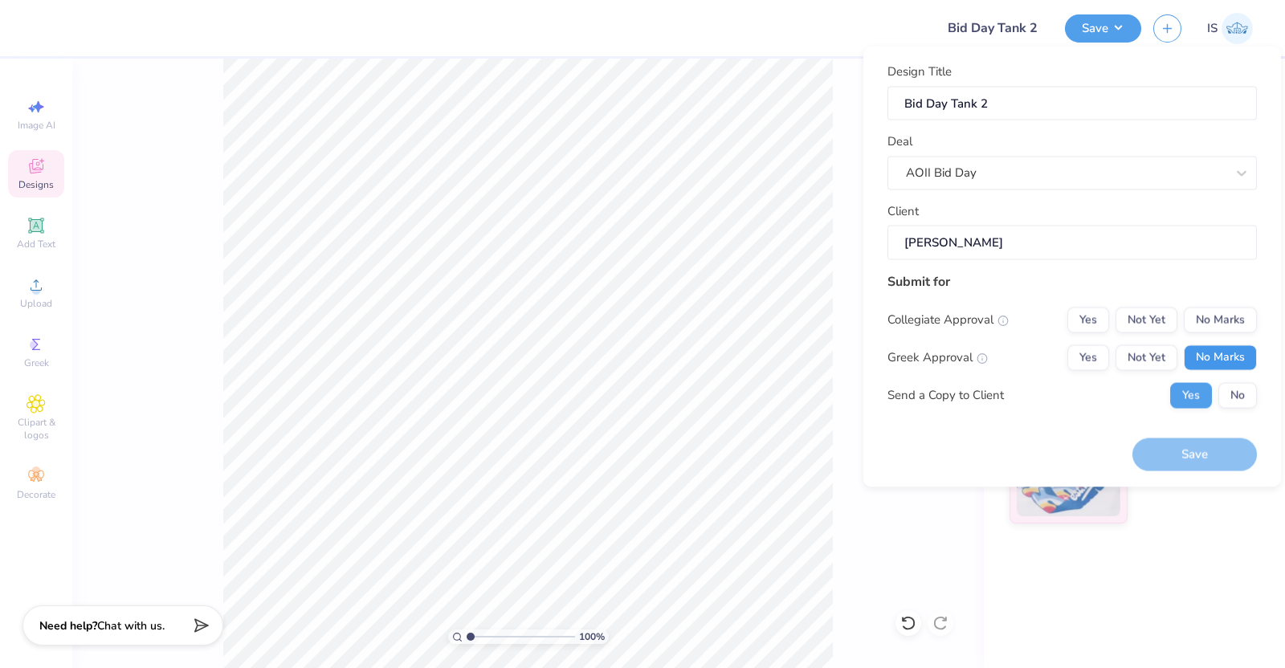
click at [1212, 346] on button "No Marks" at bounding box center [1220, 358] width 73 height 26
click at [1162, 353] on button "Not Yet" at bounding box center [1147, 358] width 62 height 26
click at [1241, 311] on button "No Marks" at bounding box center [1220, 320] width 73 height 26
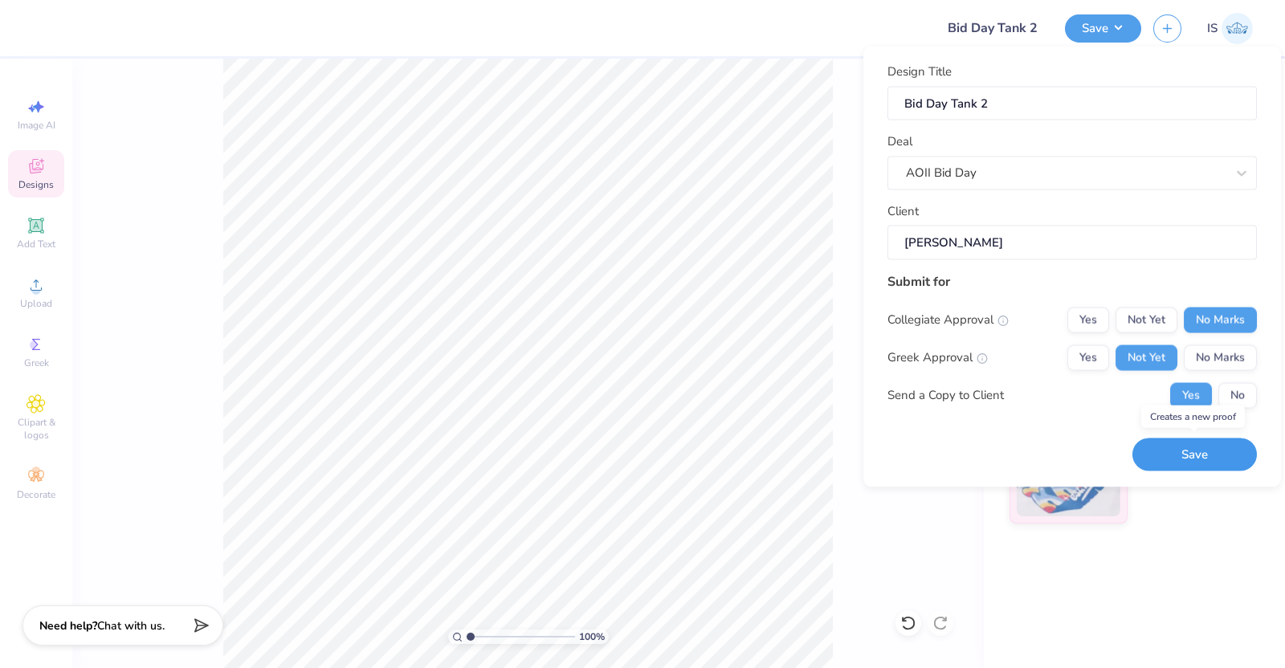
click at [1199, 460] on button "Save" at bounding box center [1195, 455] width 125 height 33
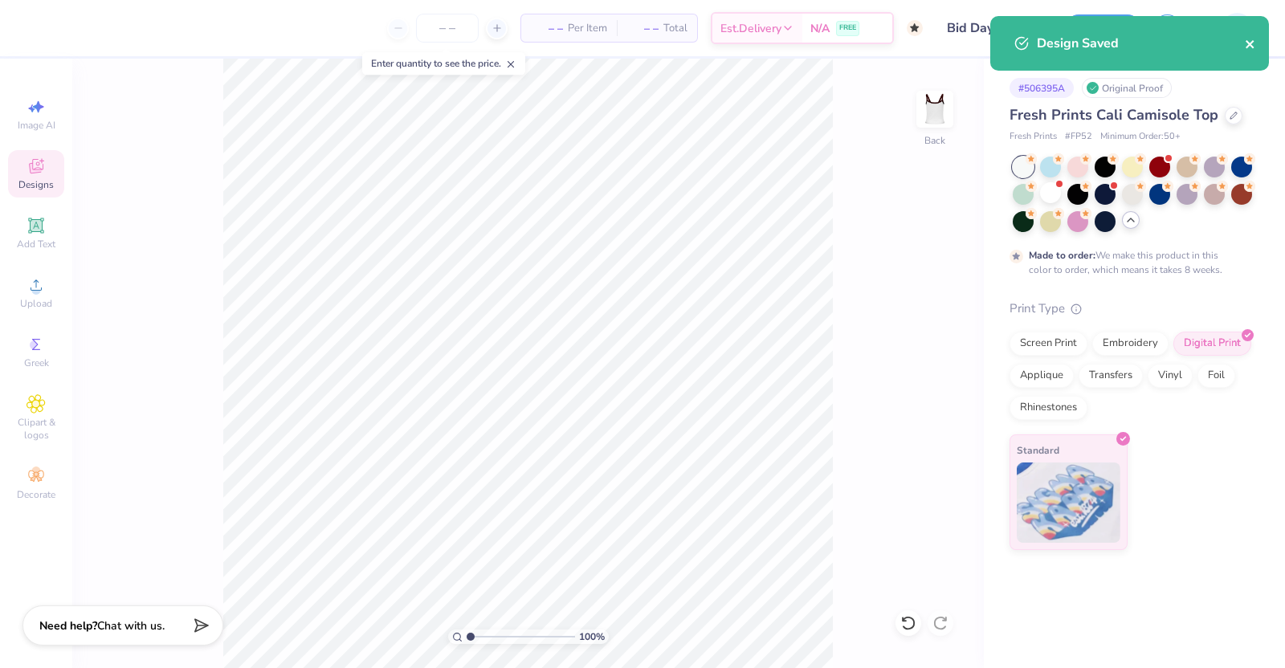
click at [1250, 46] on icon "close" at bounding box center [1250, 44] width 11 height 13
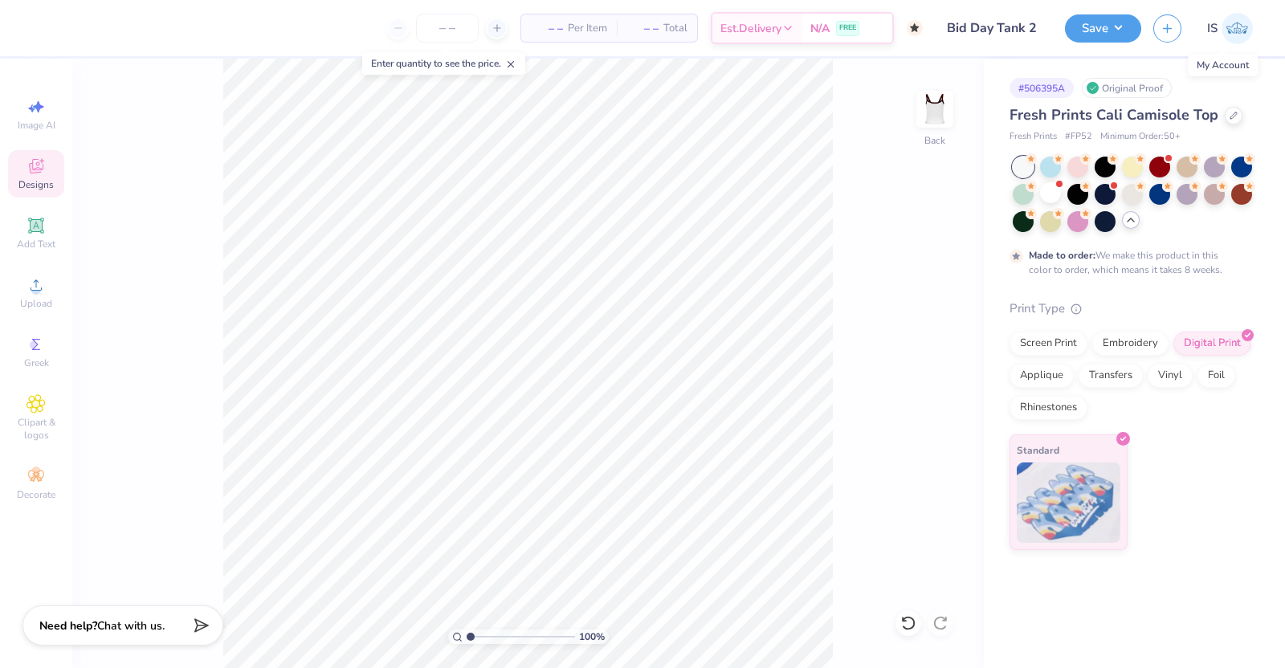
click at [1247, 36] on img at bounding box center [1237, 28] width 31 height 31
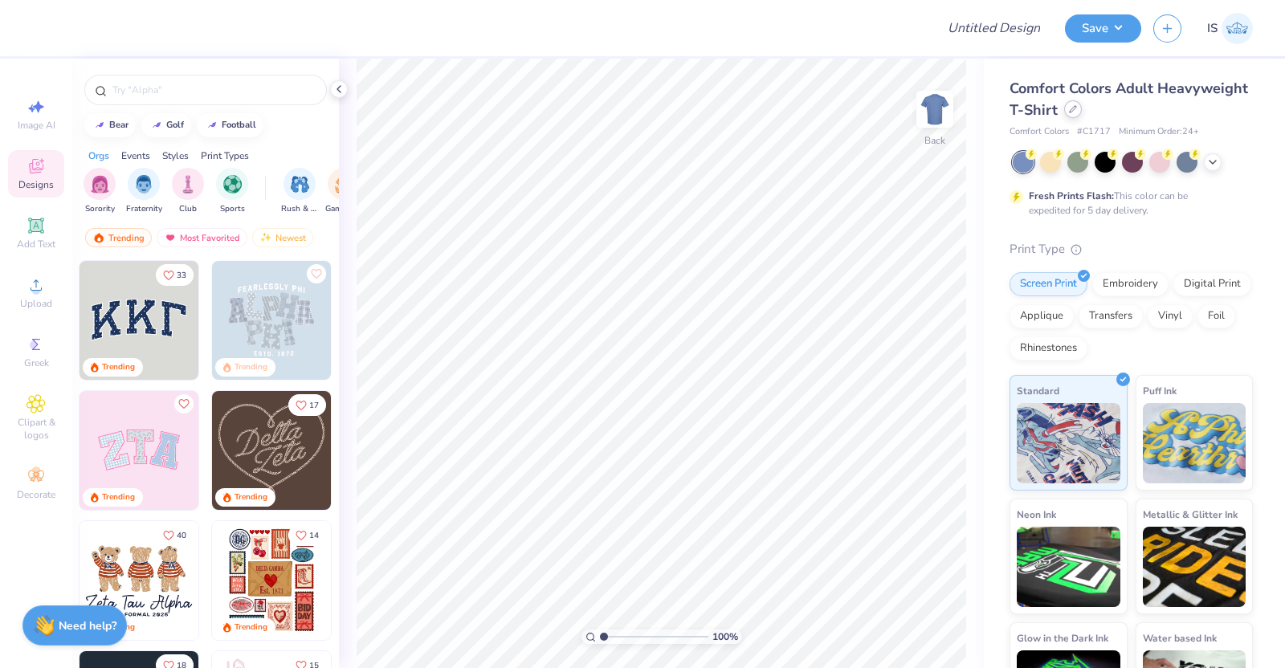
click at [1082, 112] on div at bounding box center [1074, 109] width 18 height 18
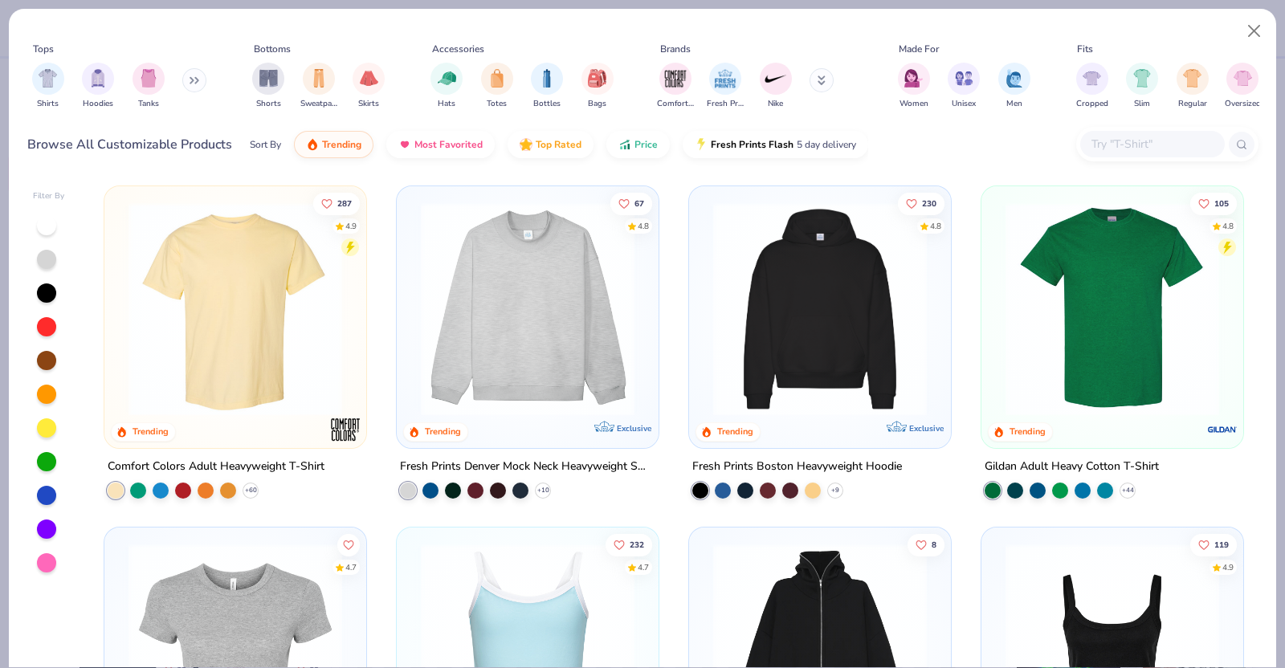
click at [1095, 141] on input "text" at bounding box center [1152, 144] width 124 height 18
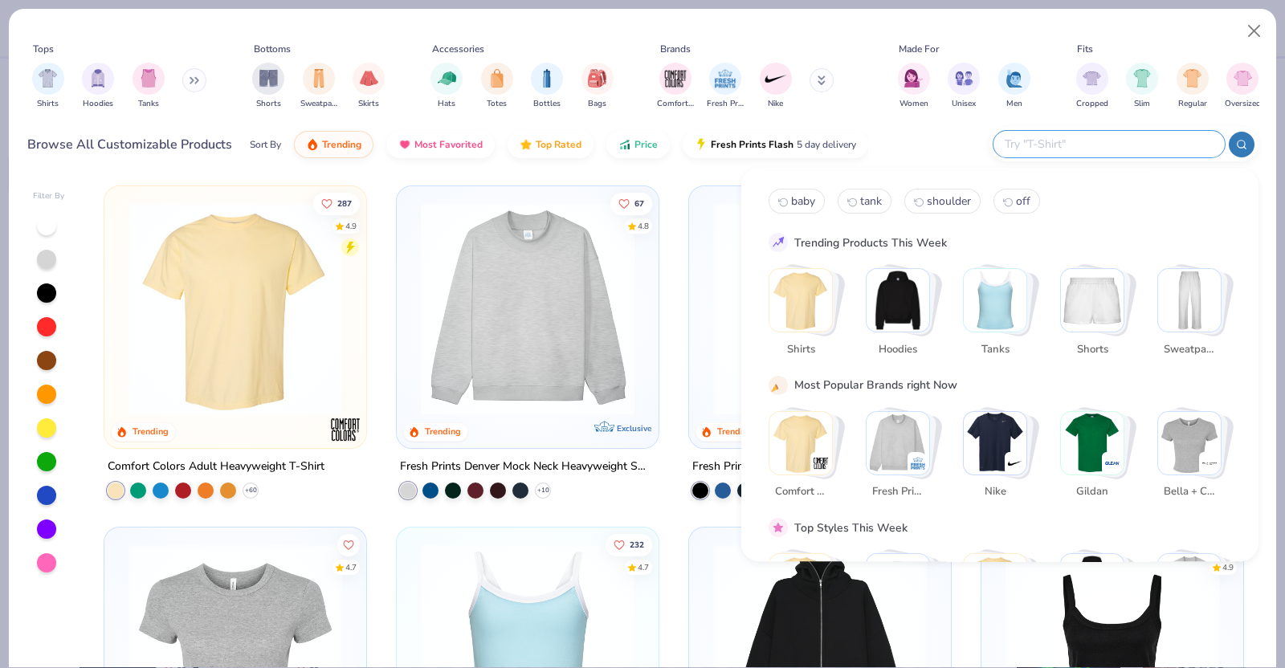
click at [1029, 292] on div "Stack Card Button Tanks" at bounding box center [999, 300] width 71 height 71
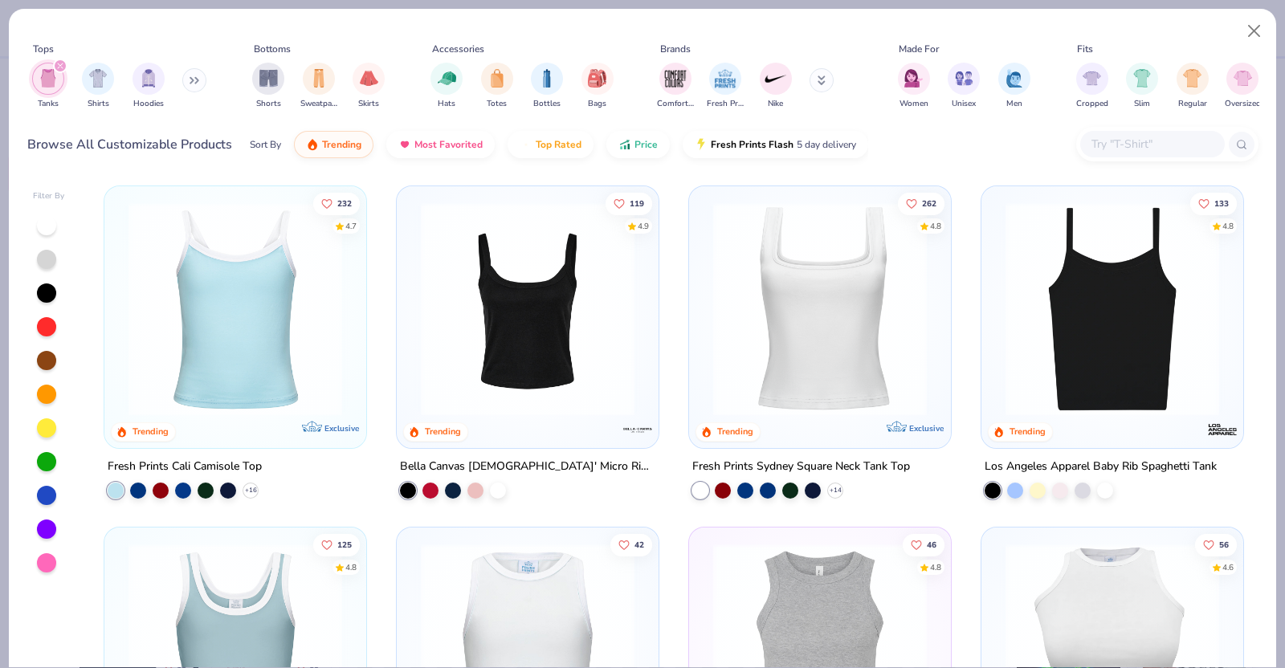
click at [337, 362] on img at bounding box center [236, 309] width 230 height 214
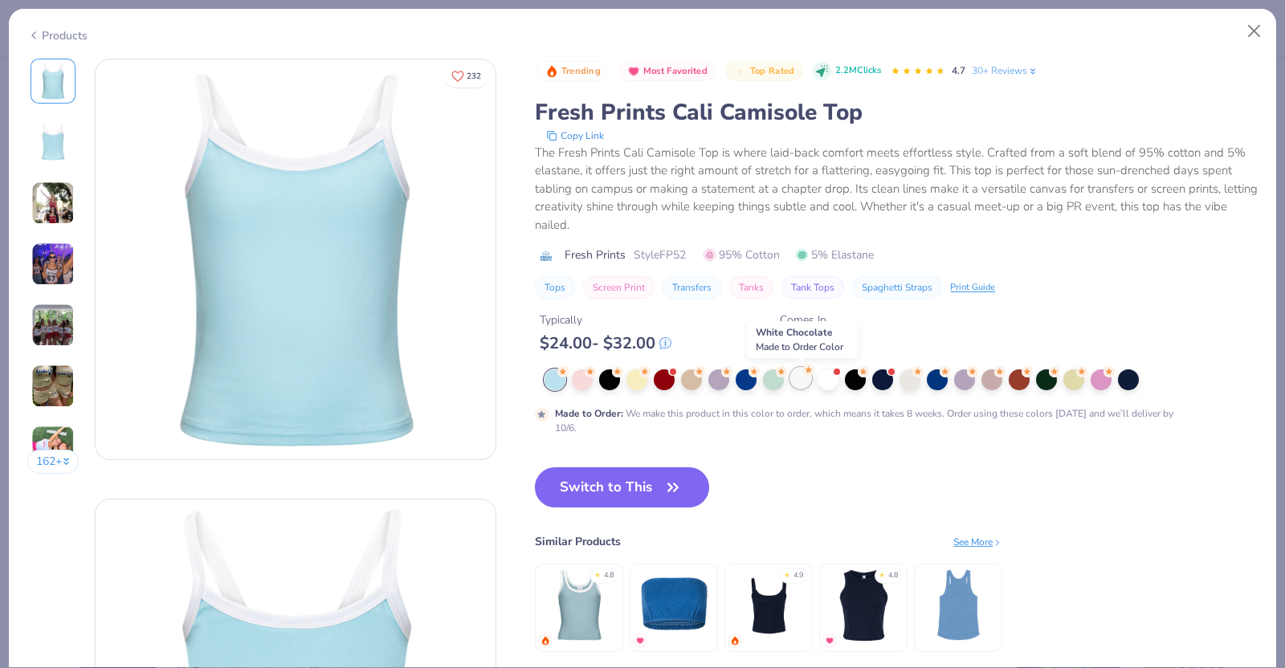
click at [798, 376] on div at bounding box center [801, 378] width 21 height 21
